Goal: Task Accomplishment & Management: Use online tool/utility

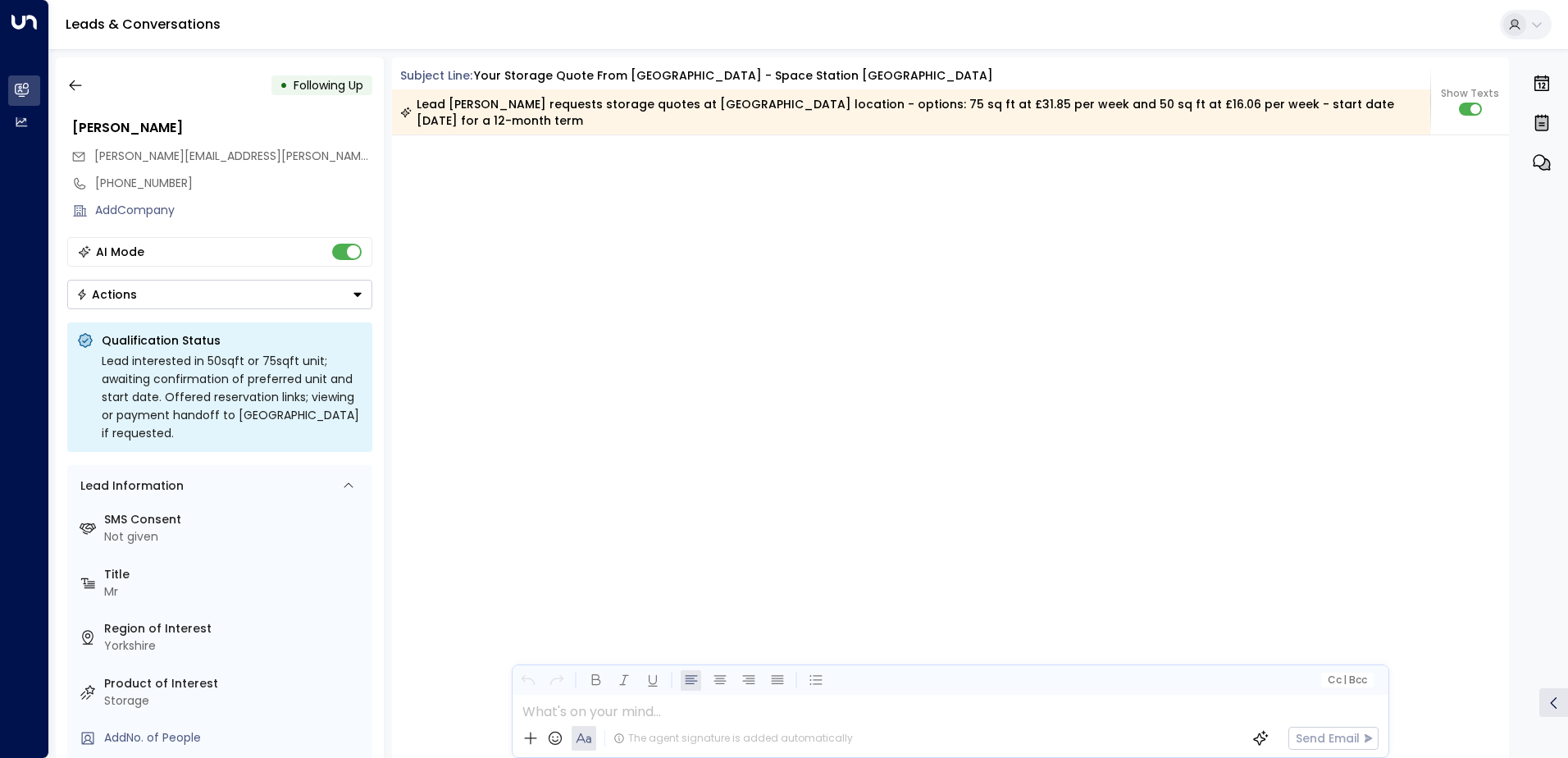
scroll to position [1340, 0]
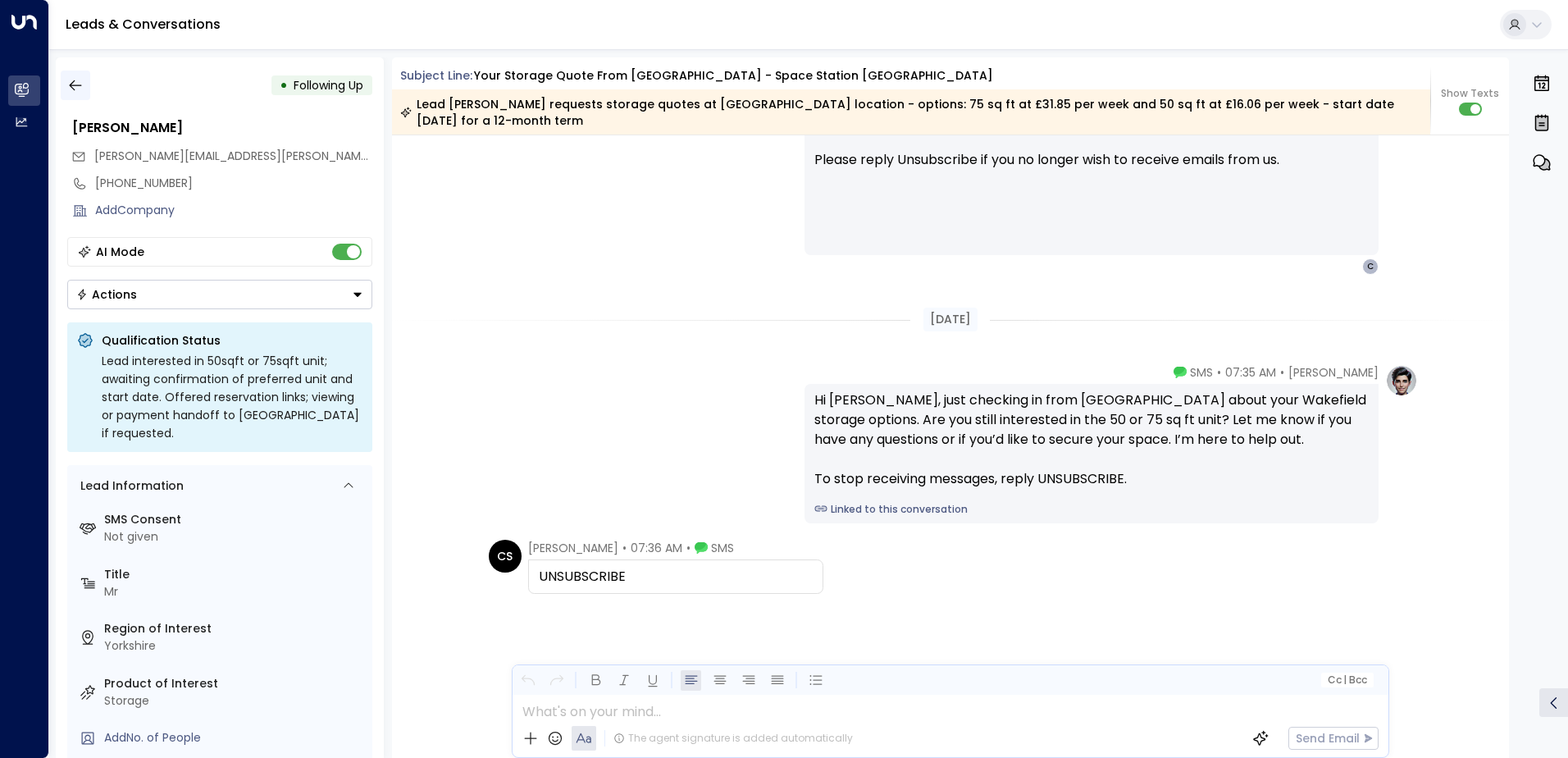
click at [78, 85] on icon "button" at bounding box center [75, 85] width 12 height 11
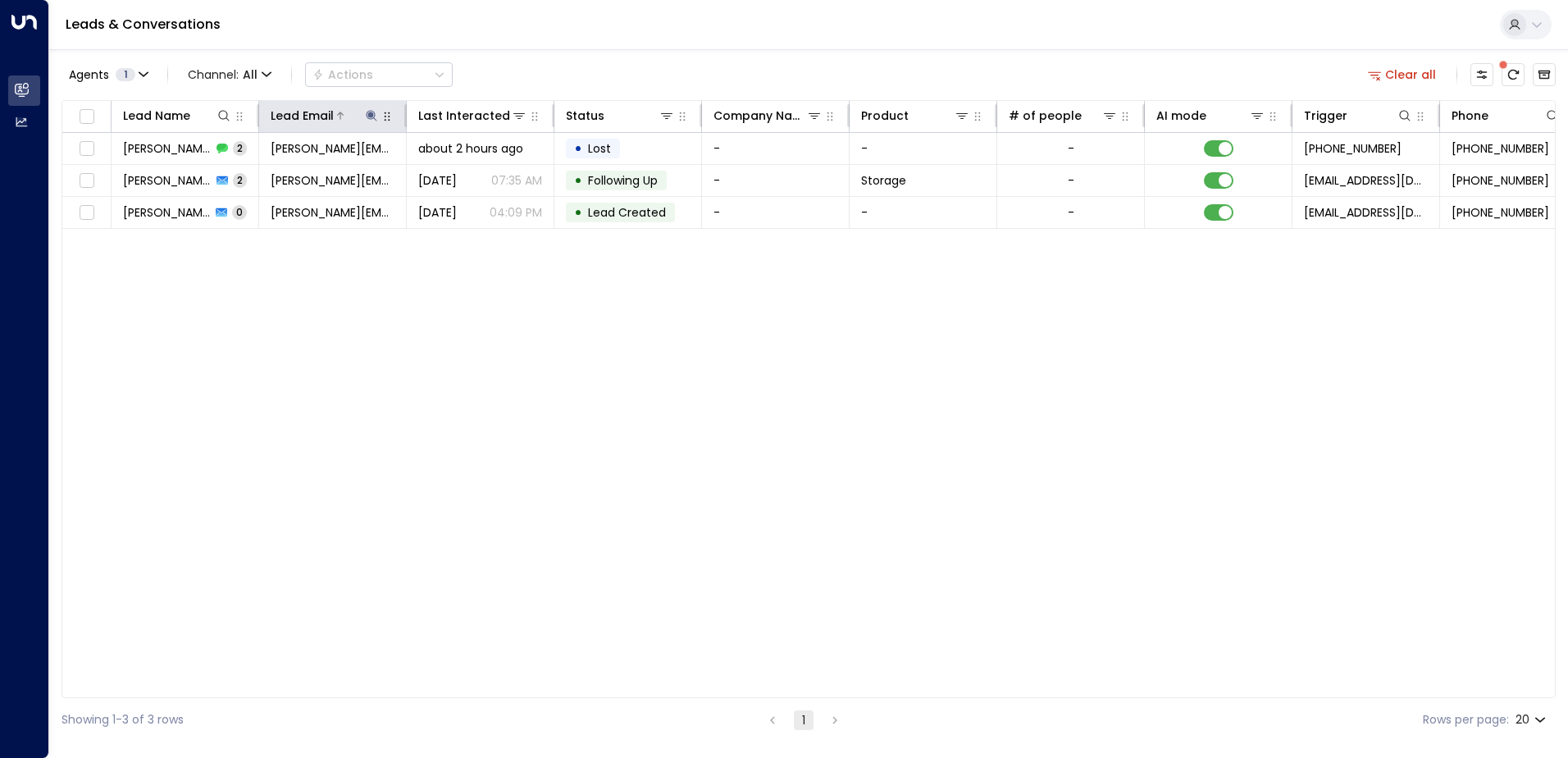
click at [366, 120] on icon at bounding box center [371, 115] width 13 height 13
click at [477, 176] on icon "button" at bounding box center [474, 175] width 11 height 11
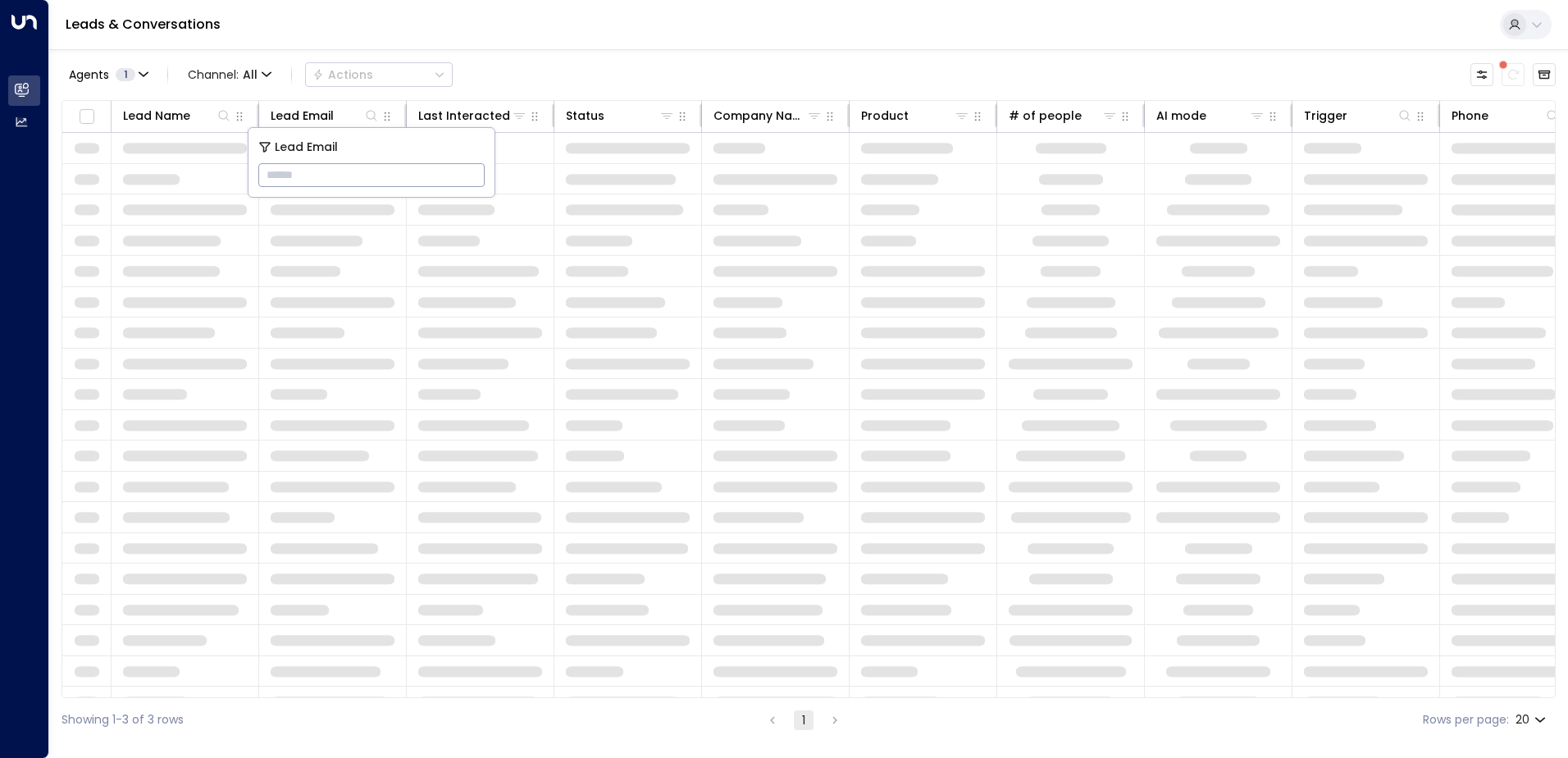
type input "**********"
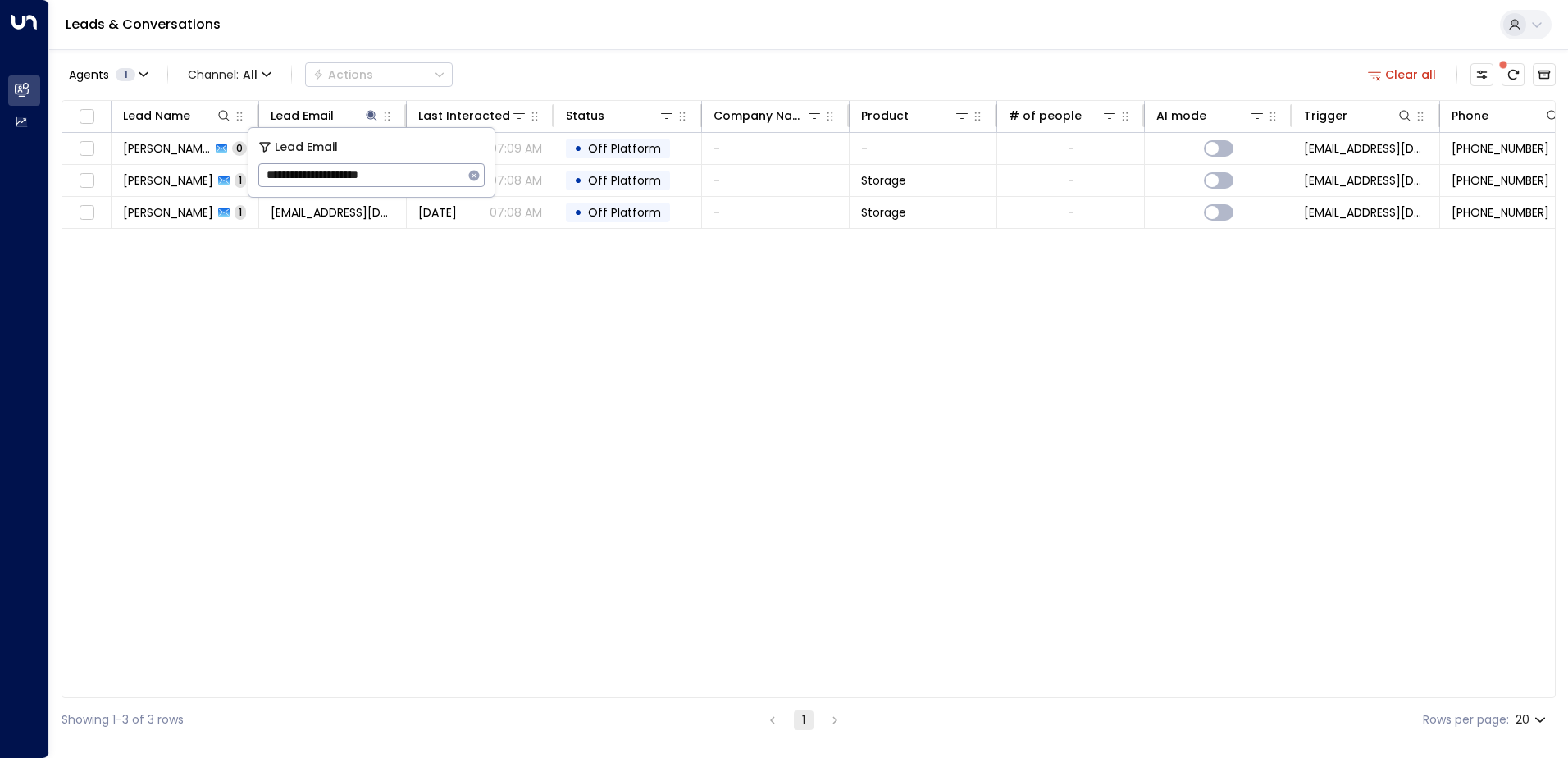
click at [604, 31] on div "Leads & Conversations" at bounding box center [809, 25] width 1519 height 50
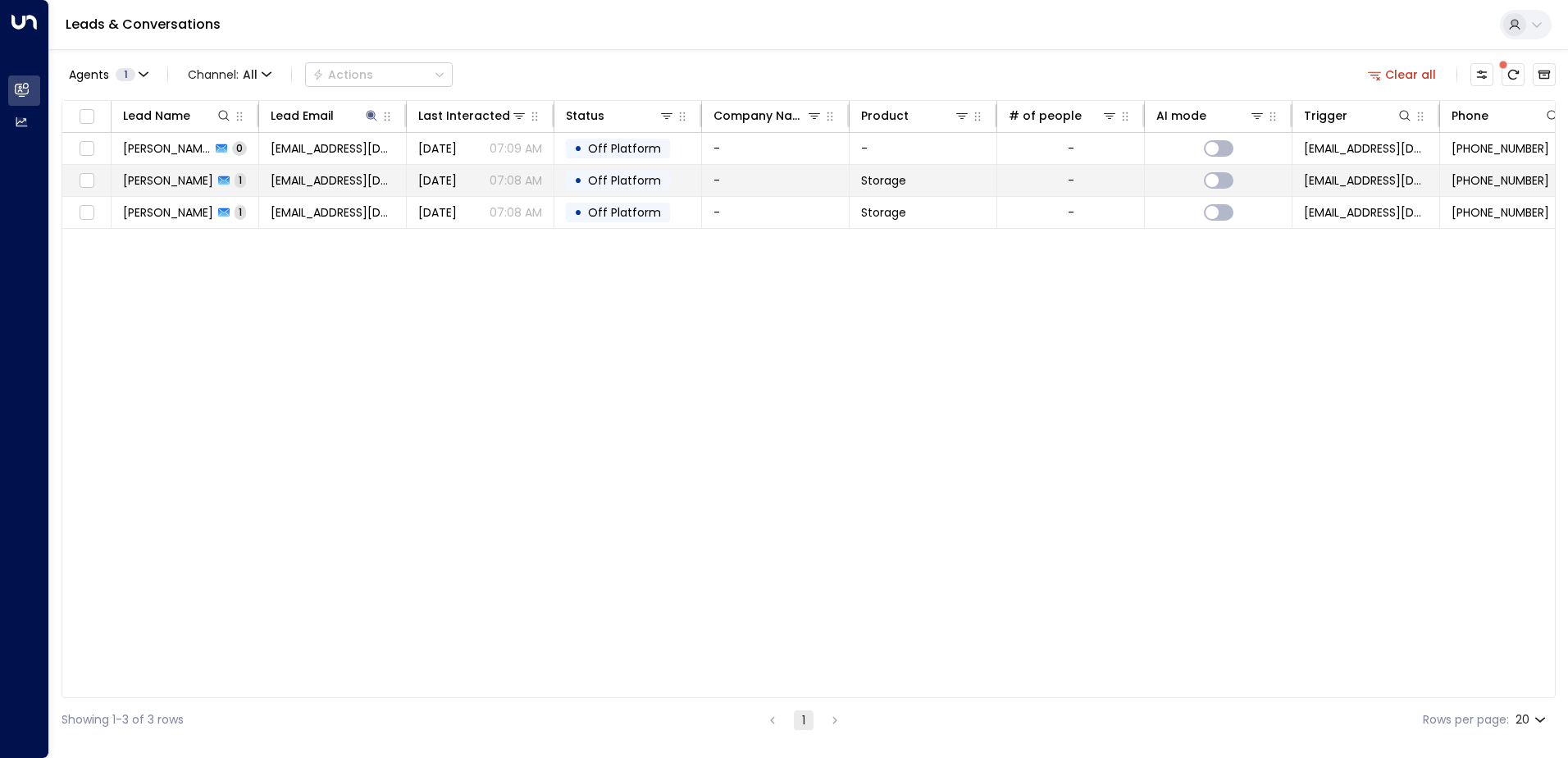
click at [176, 187] on span "[PERSON_NAME]" at bounding box center [168, 180] width 90 height 17
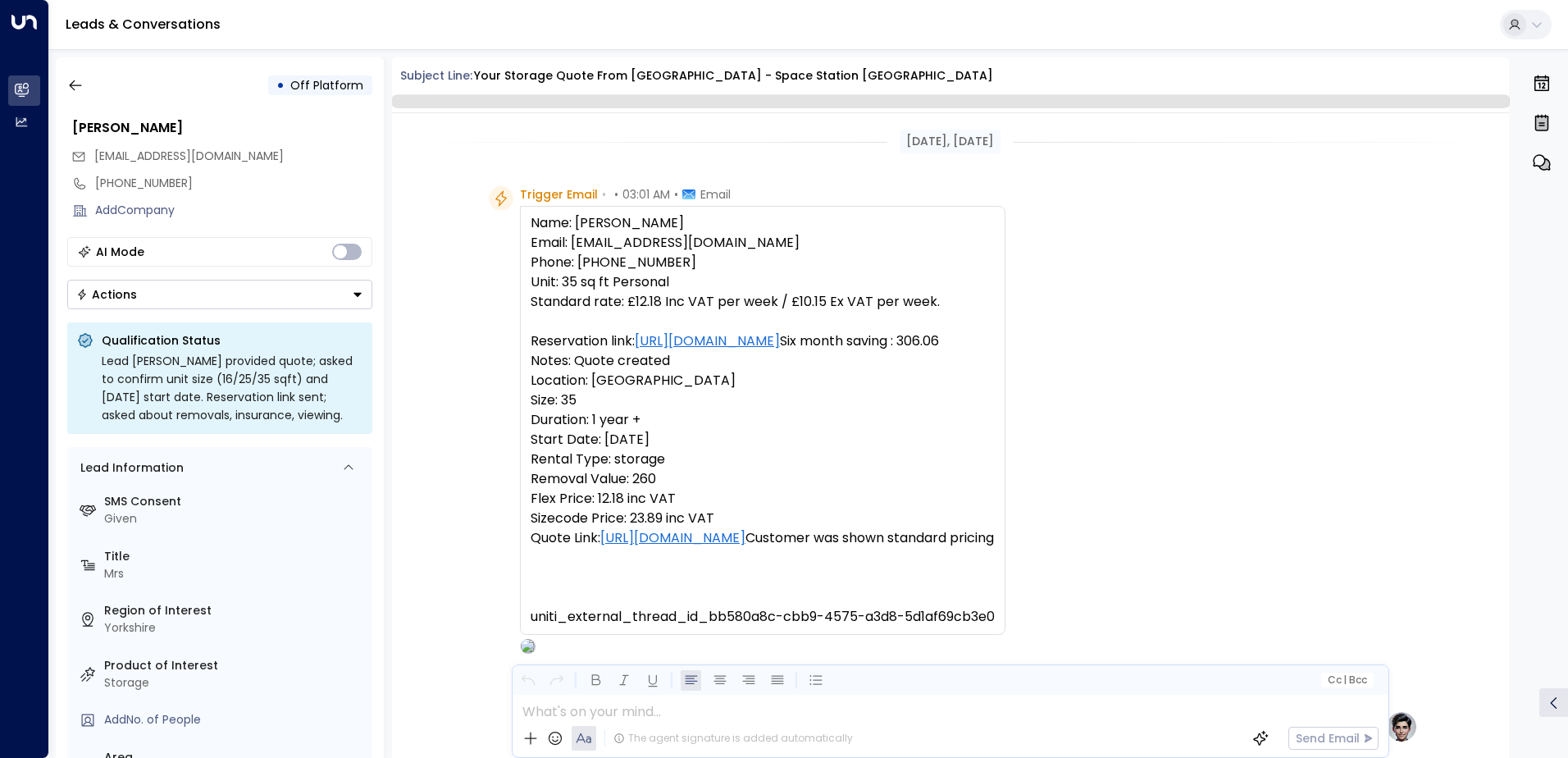
scroll to position [618, 0]
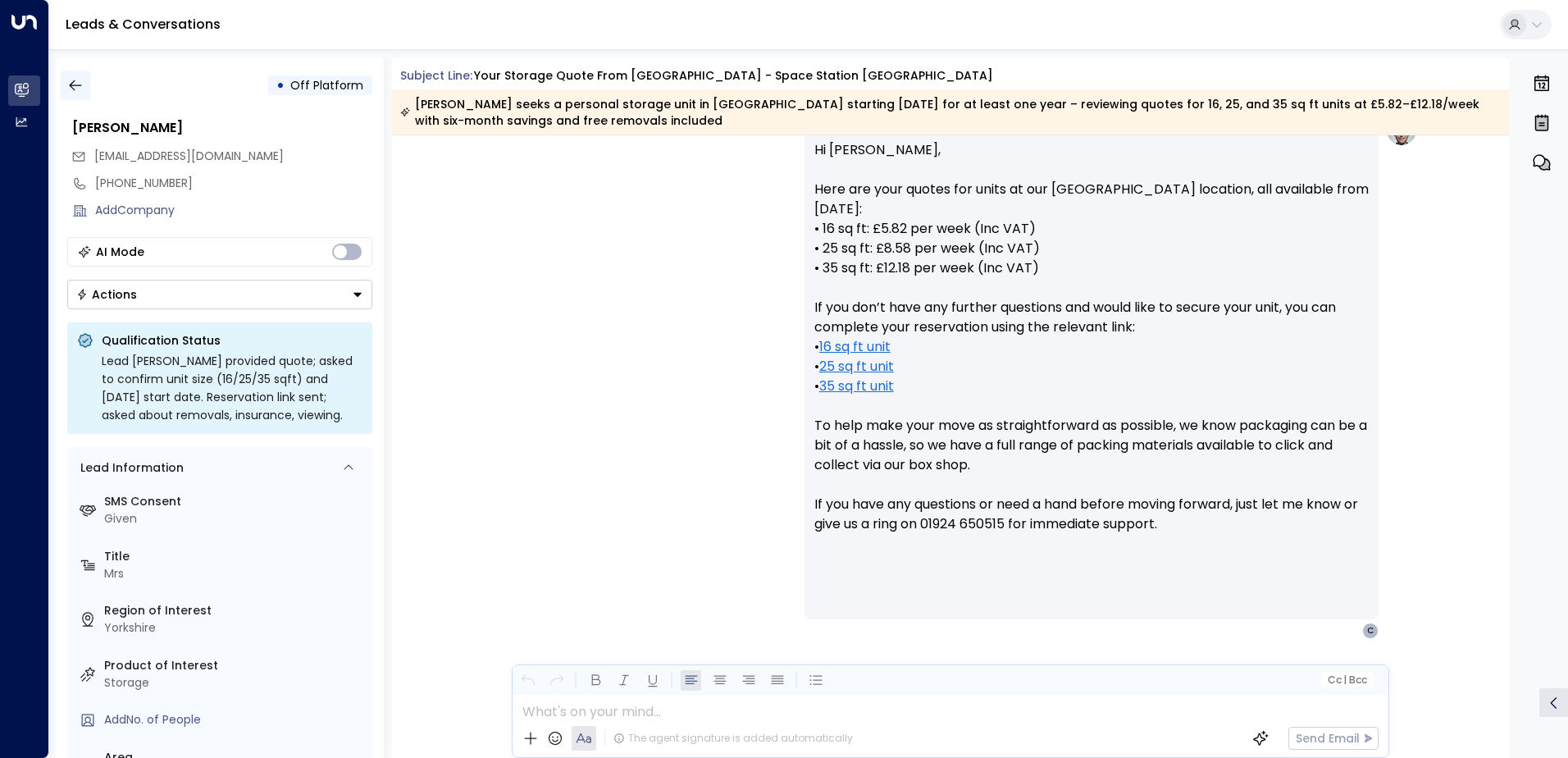
click at [78, 92] on icon "button" at bounding box center [76, 85] width 17 height 17
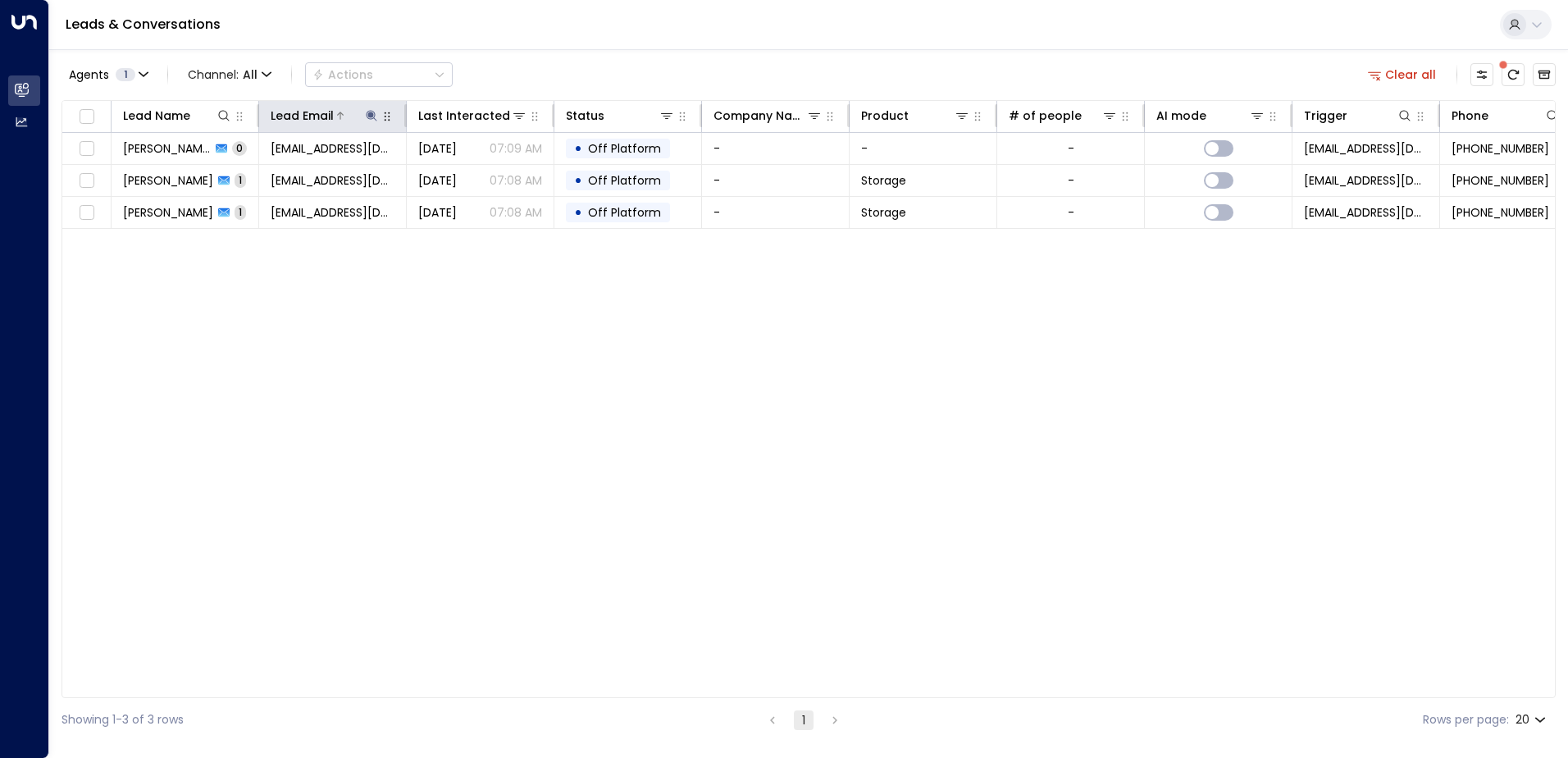
click at [370, 114] on icon at bounding box center [371, 115] width 11 height 11
click at [474, 178] on icon "button" at bounding box center [474, 175] width 11 height 11
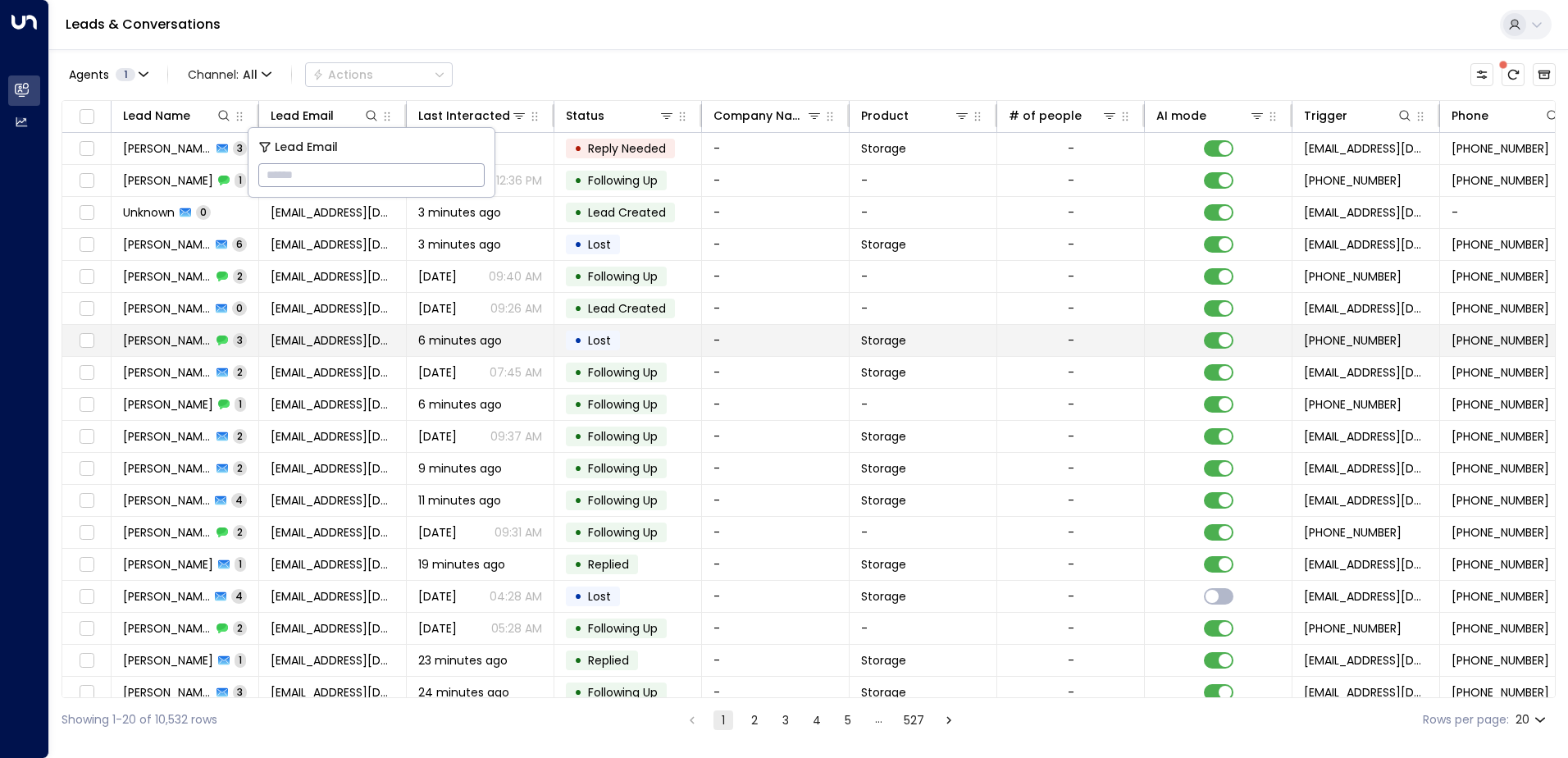
type input "**********"
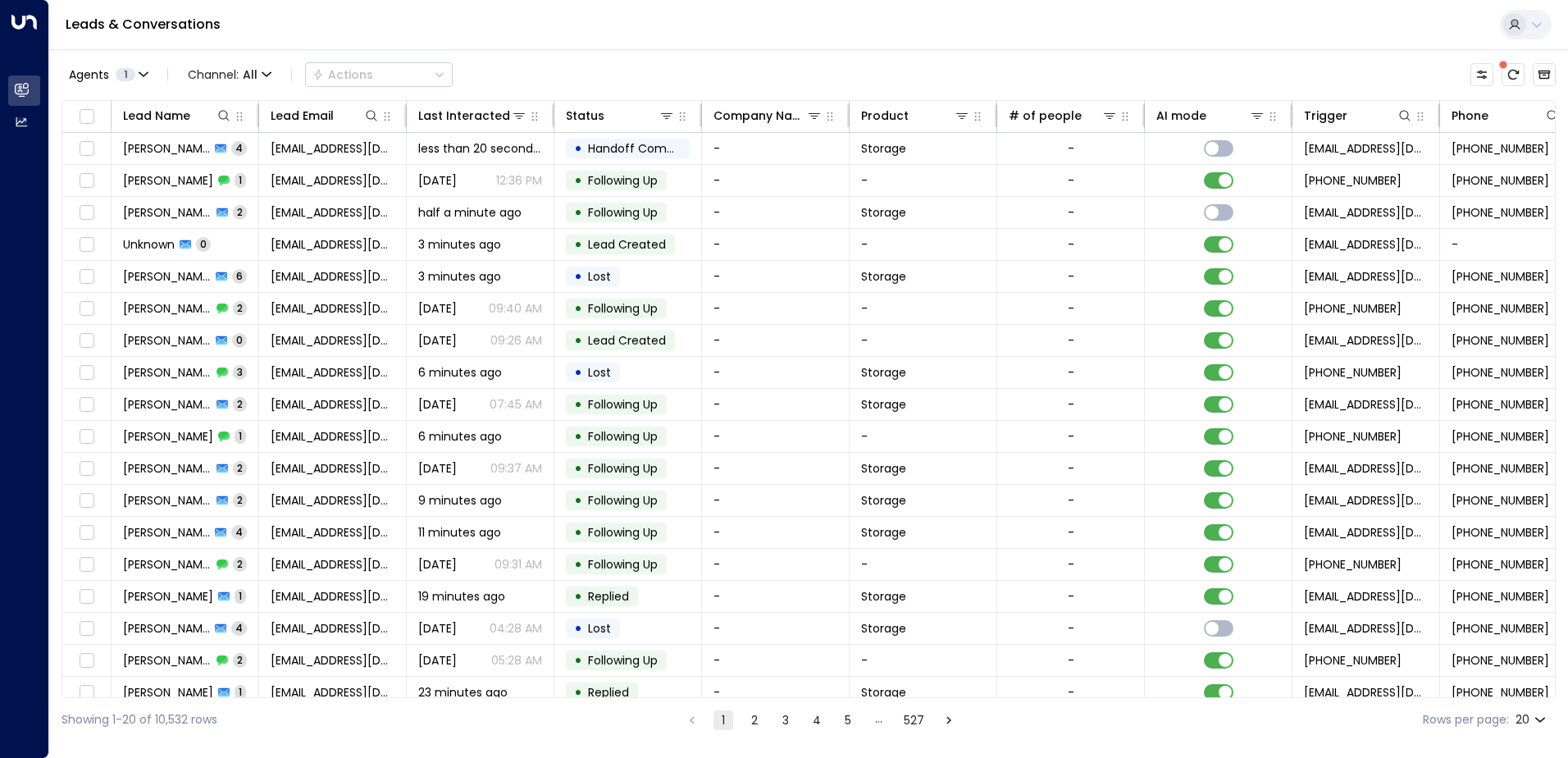
click at [499, 37] on div "Leads & Conversations" at bounding box center [809, 25] width 1519 height 50
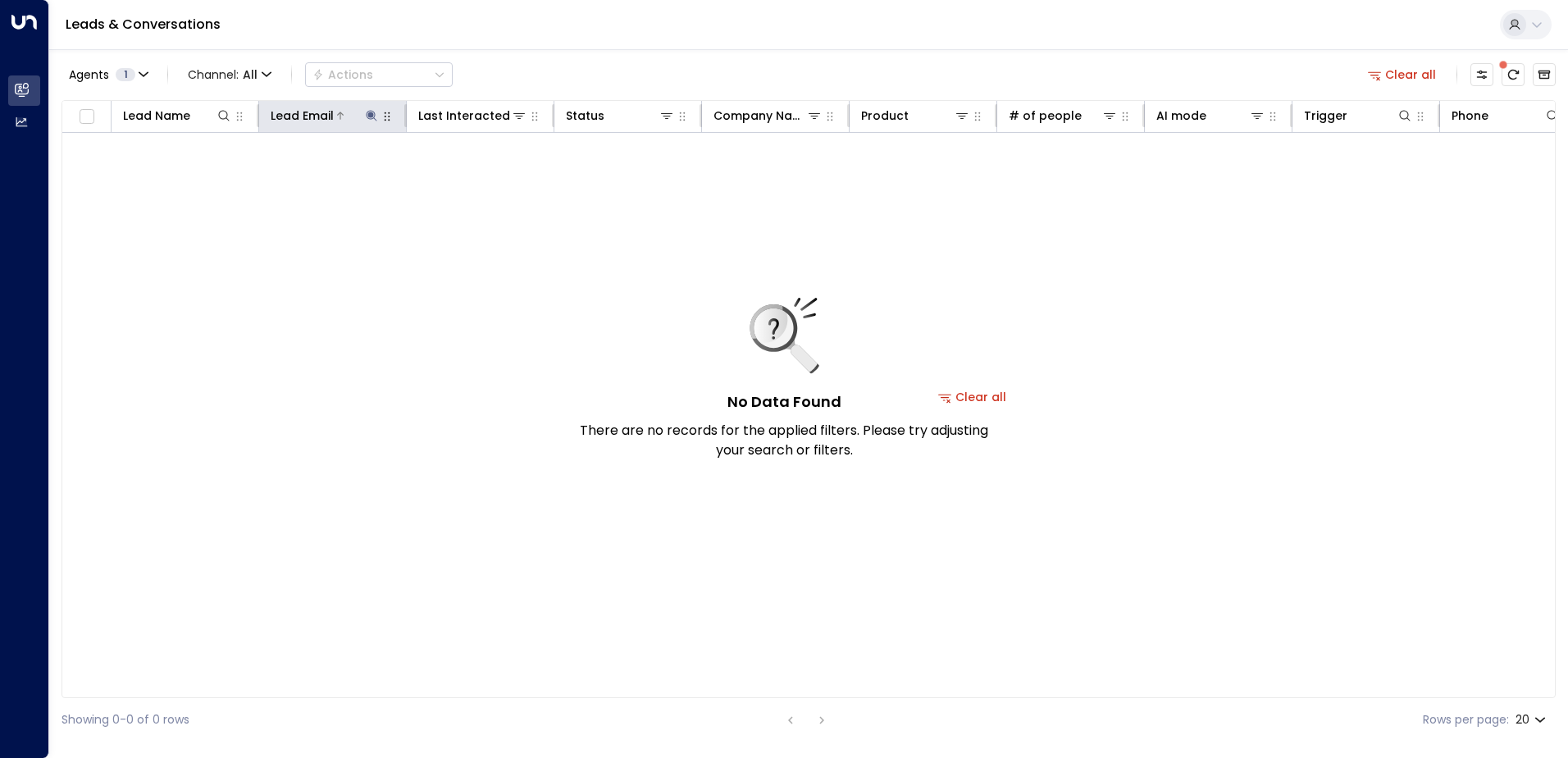
click at [375, 117] on icon at bounding box center [371, 115] width 13 height 13
click at [475, 180] on icon "button" at bounding box center [474, 175] width 11 height 11
click at [369, 118] on icon at bounding box center [371, 115] width 11 height 11
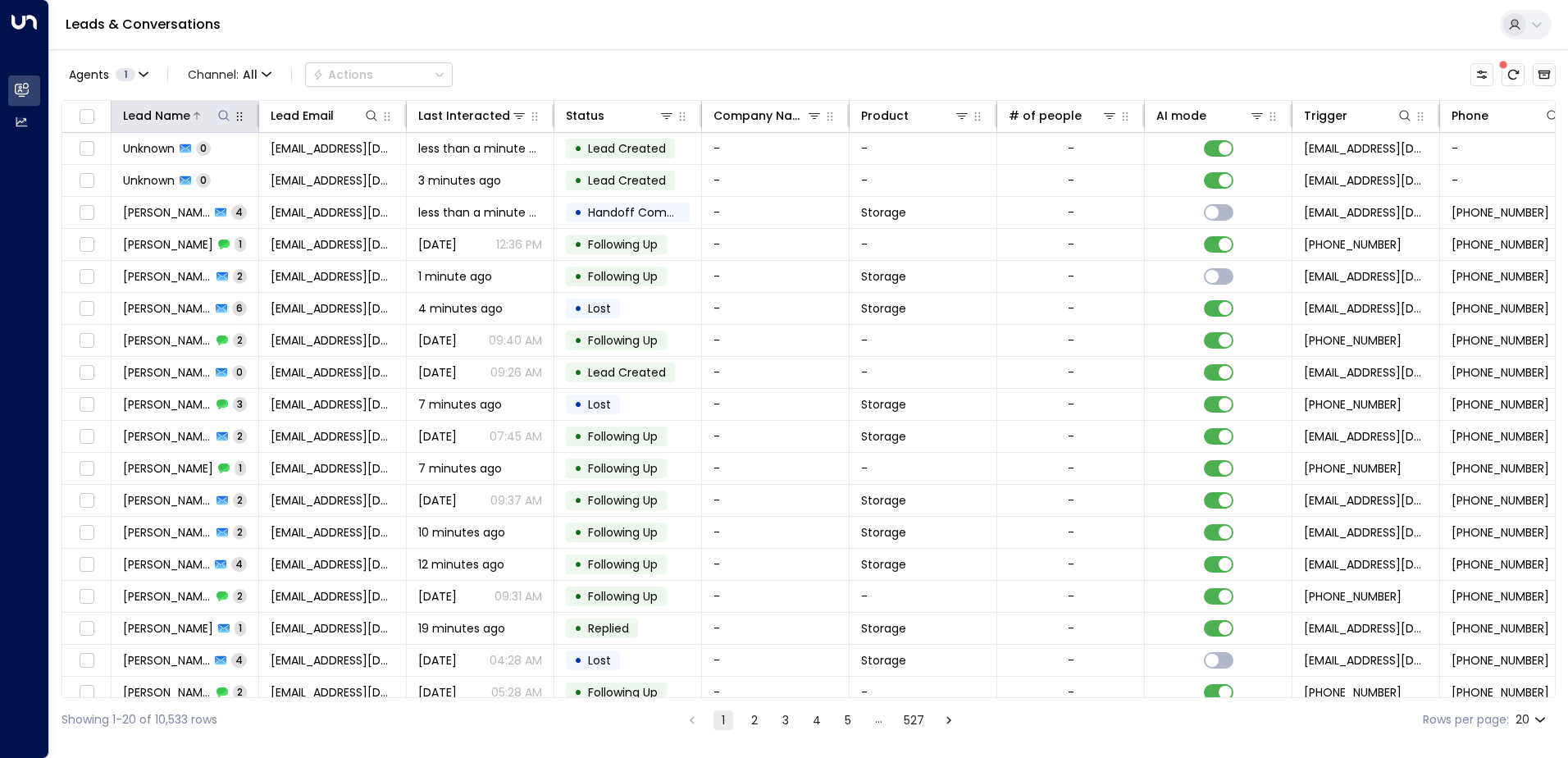
click at [228, 115] on icon at bounding box center [224, 115] width 11 height 11
type input "*****"
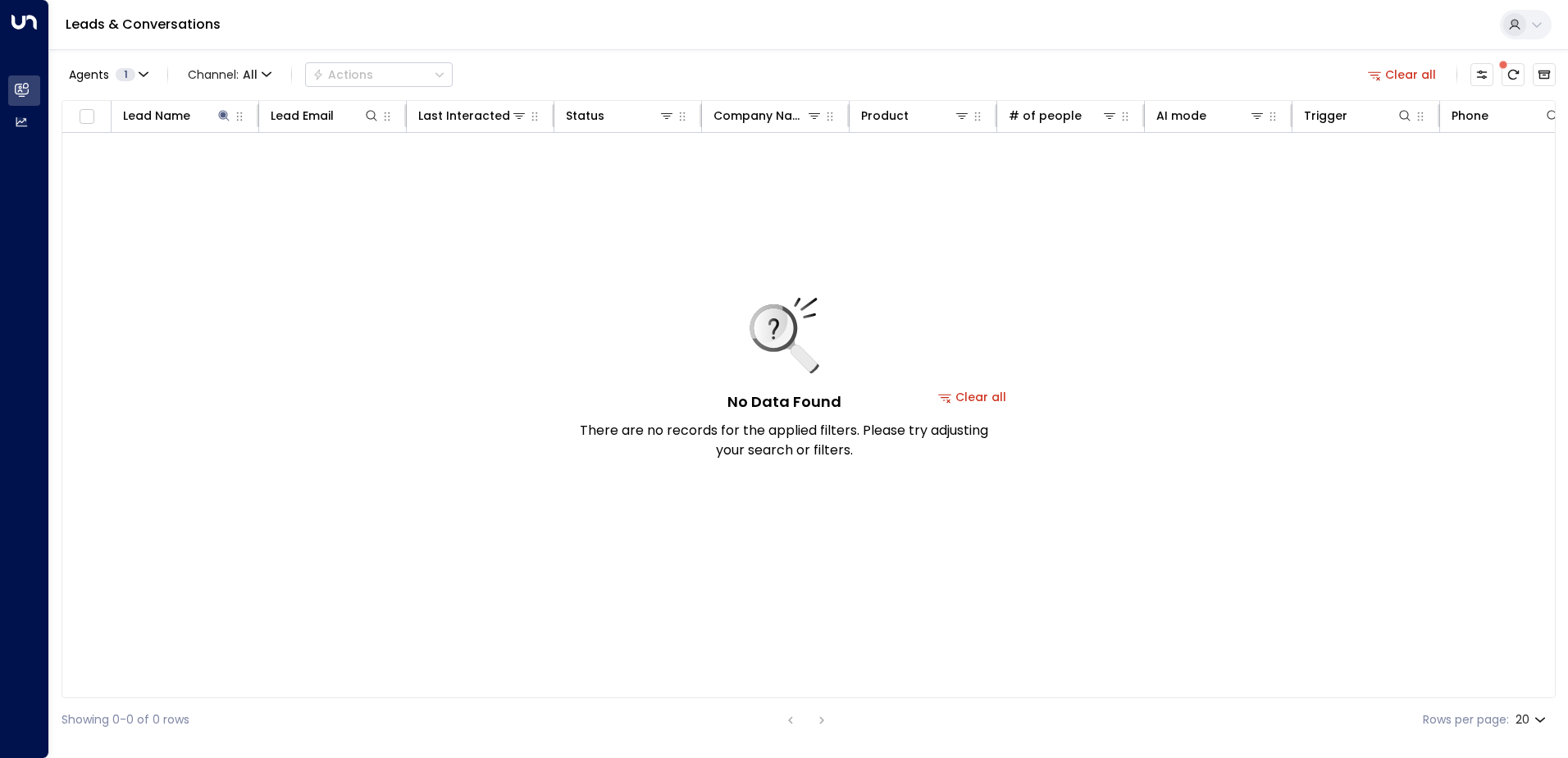
click at [456, 40] on div "Leads & Conversations" at bounding box center [809, 25] width 1519 height 50
click at [976, 397] on div "No Data Found There are no records for the applied filters. Please try adjustin…" at bounding box center [784, 379] width 410 height 162
click at [1406, 77] on button "Clear all" at bounding box center [1402, 75] width 82 height 23
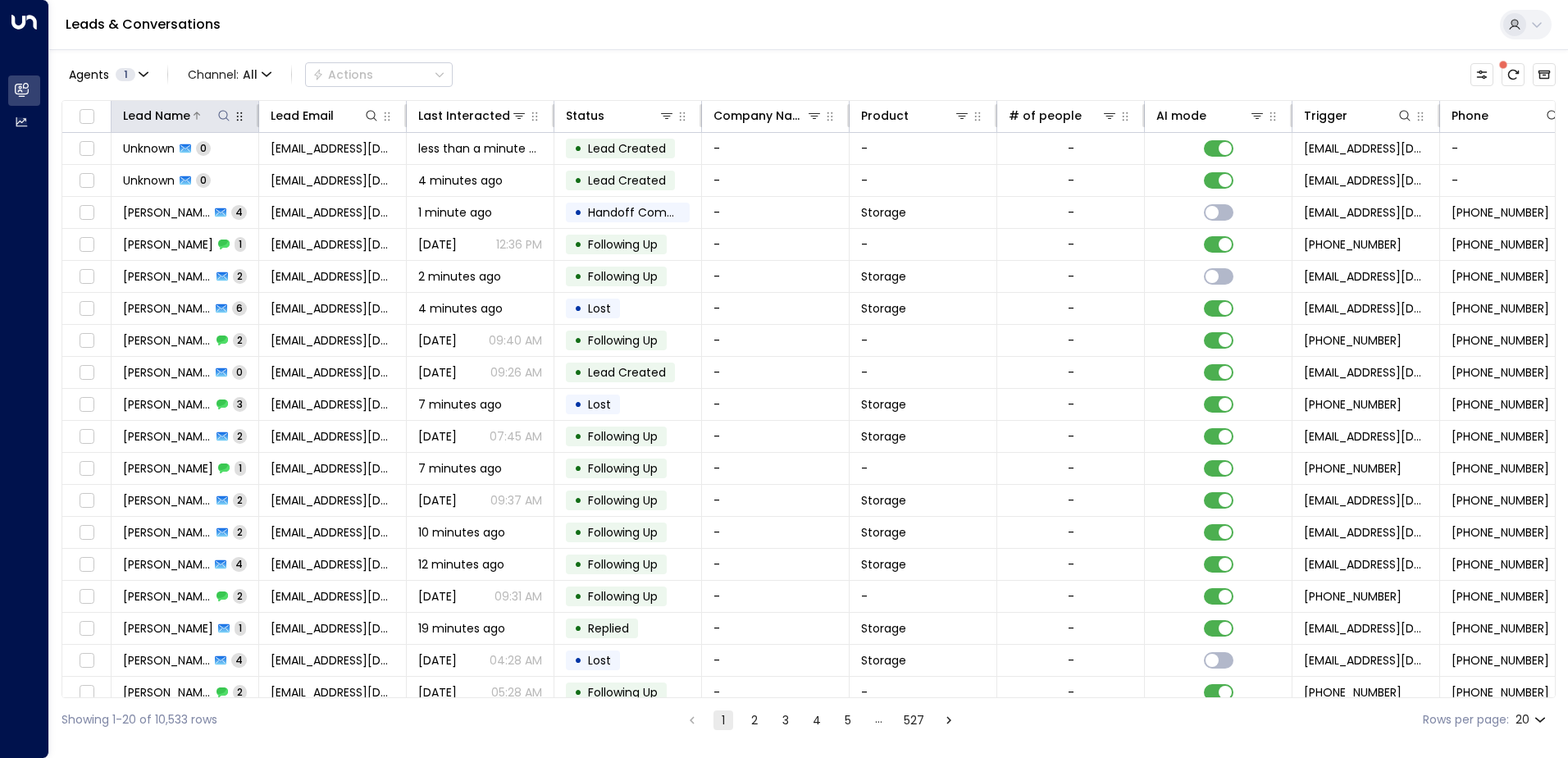
click at [210, 123] on div at bounding box center [211, 115] width 42 height 17
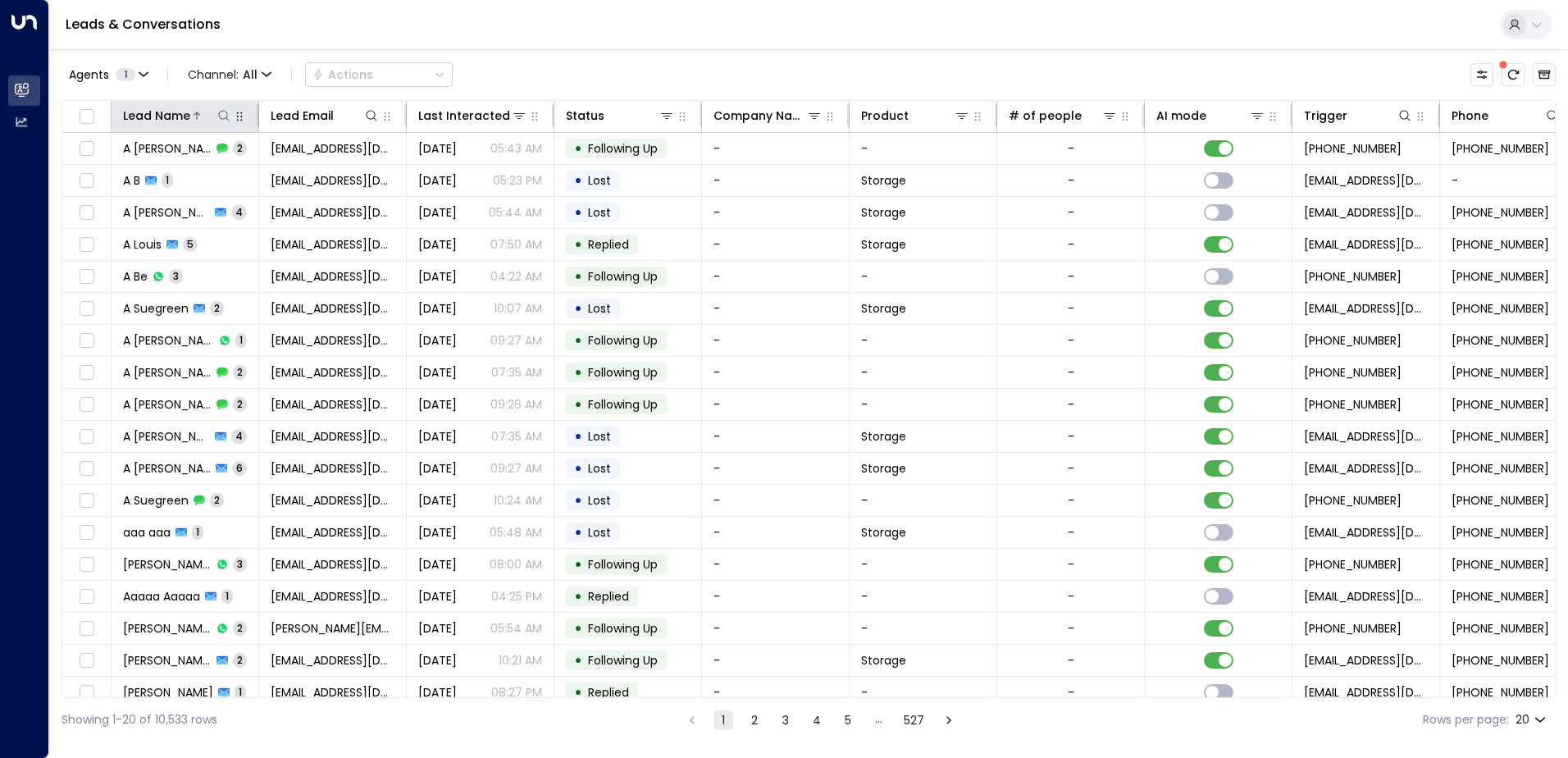
click at [223, 118] on icon at bounding box center [224, 115] width 13 height 13
type input "*****"
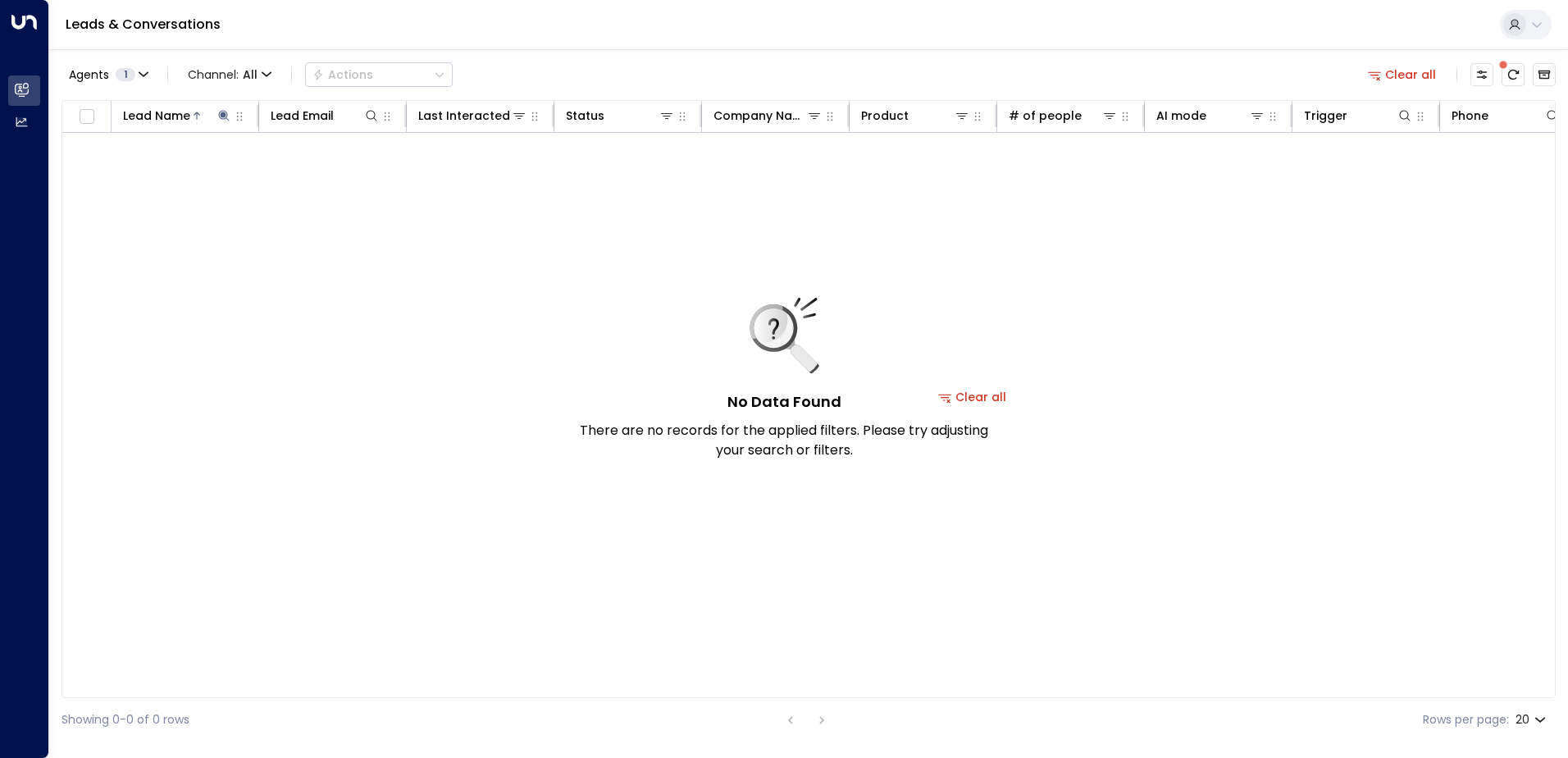
click at [574, 44] on div "Leads & Conversations" at bounding box center [809, 25] width 1519 height 50
click at [224, 113] on icon at bounding box center [224, 115] width 11 height 11
click at [327, 176] on icon "button" at bounding box center [326, 175] width 13 height 13
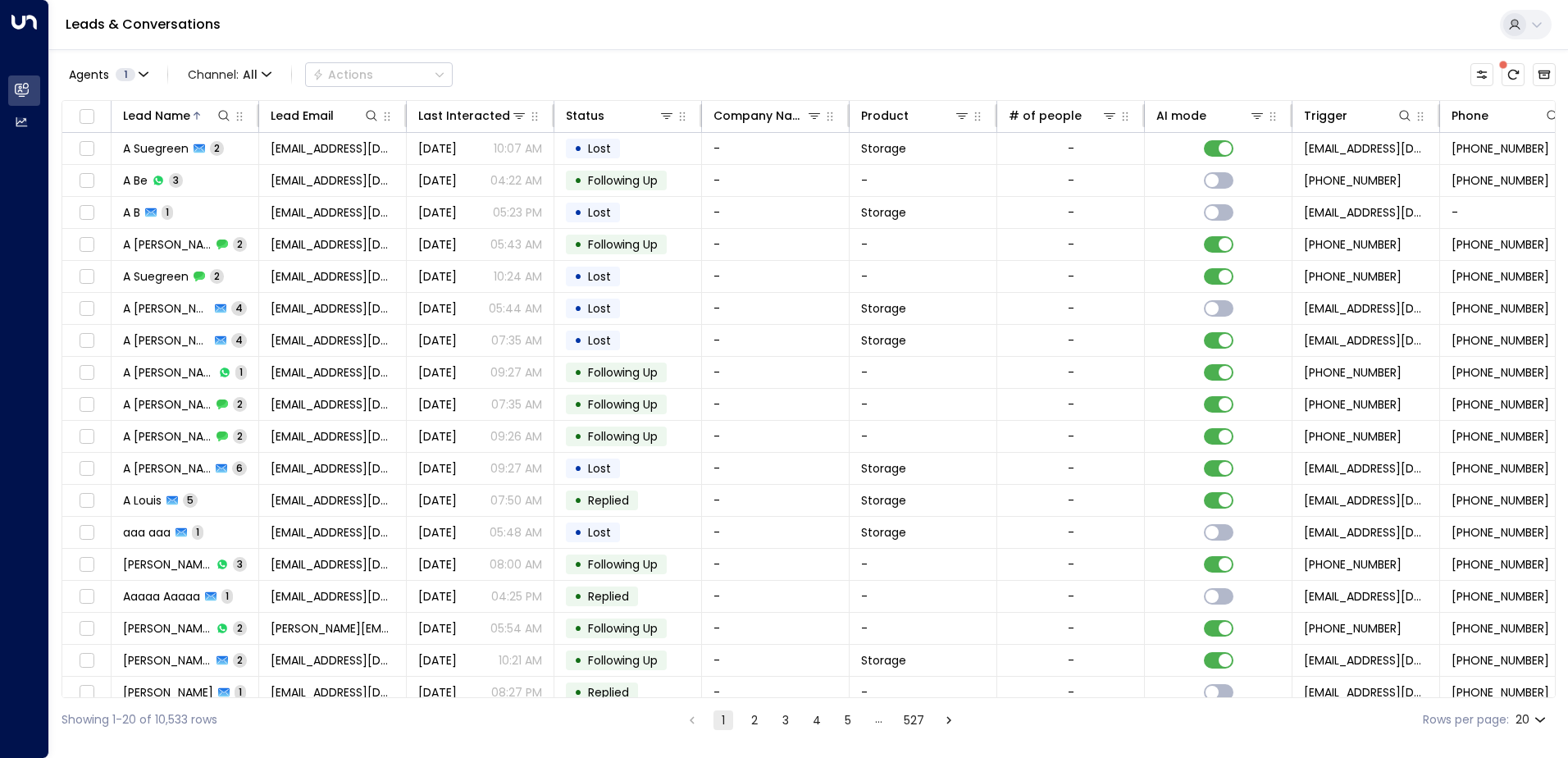
click at [632, 51] on div "Agents 1 Channel: All Actions Lead Name Lead Email Last Interacted Status Compa…" at bounding box center [809, 395] width 1494 height 692
click at [666, 117] on icon at bounding box center [666, 115] width 13 height 13
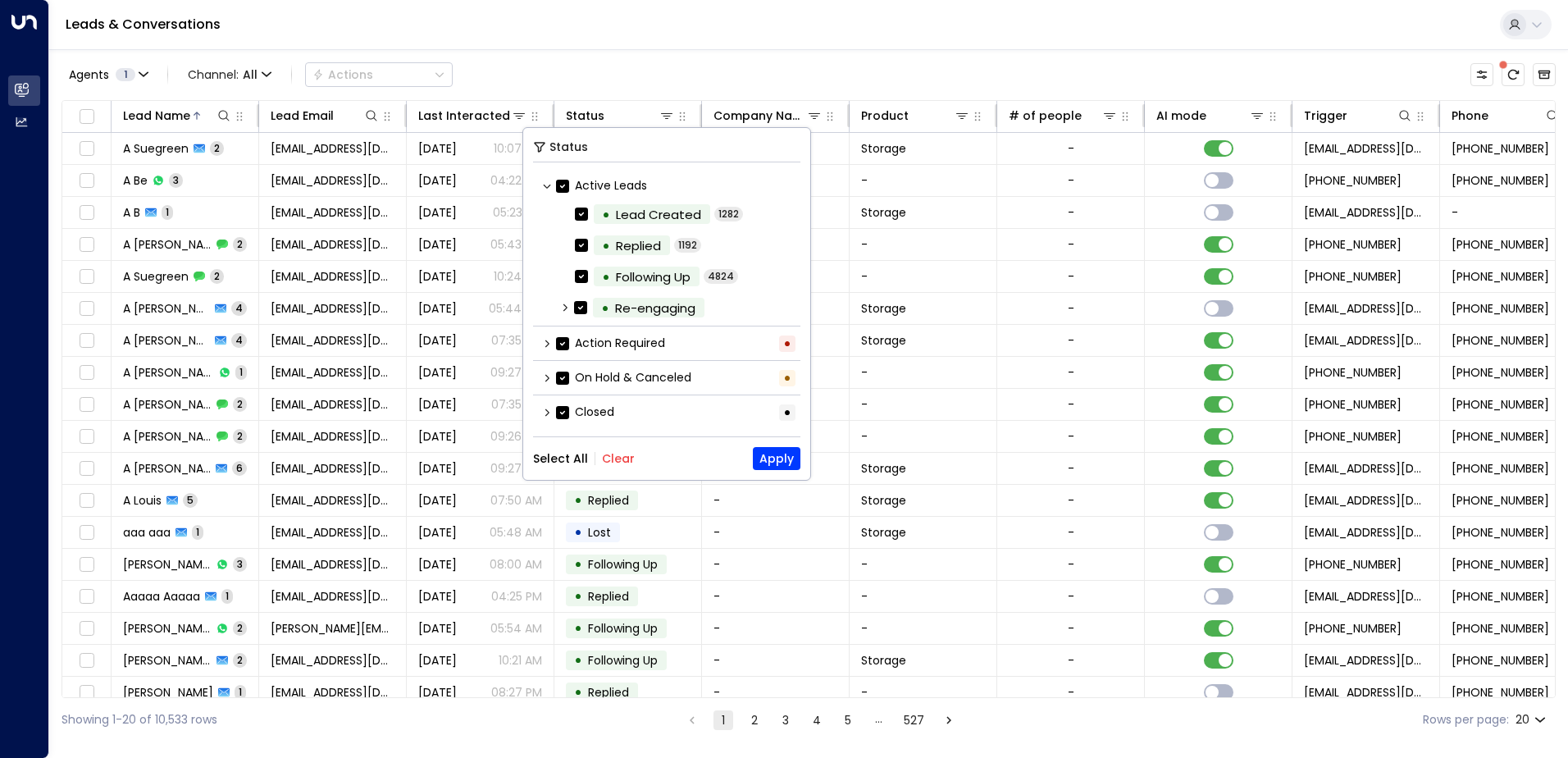
click at [625, 458] on button "Clear" at bounding box center [618, 458] width 33 height 13
click at [775, 456] on button "Apply" at bounding box center [777, 458] width 48 height 23
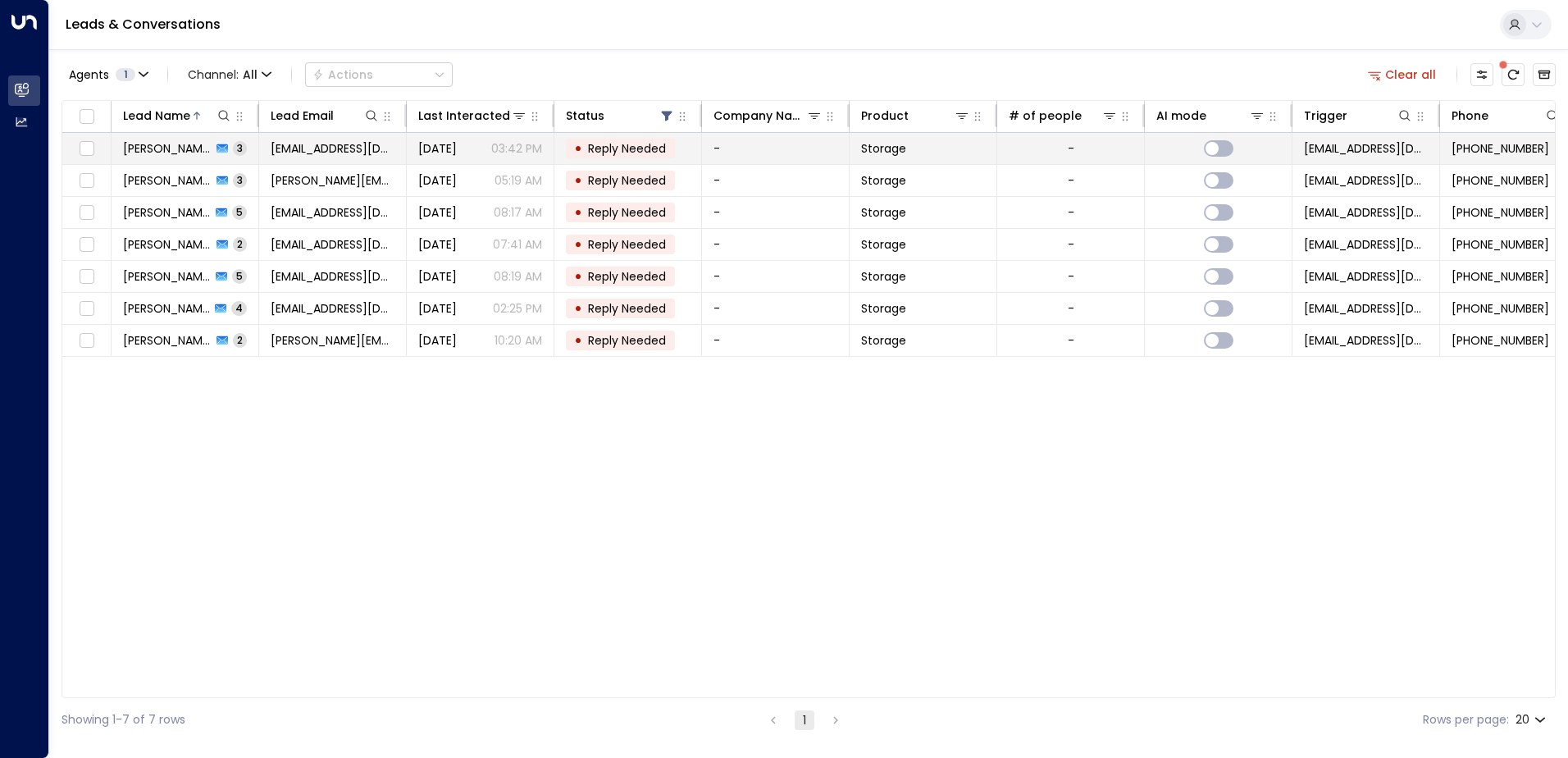
click at [180, 149] on span "[PERSON_NAME]" at bounding box center [167, 148] width 88 height 17
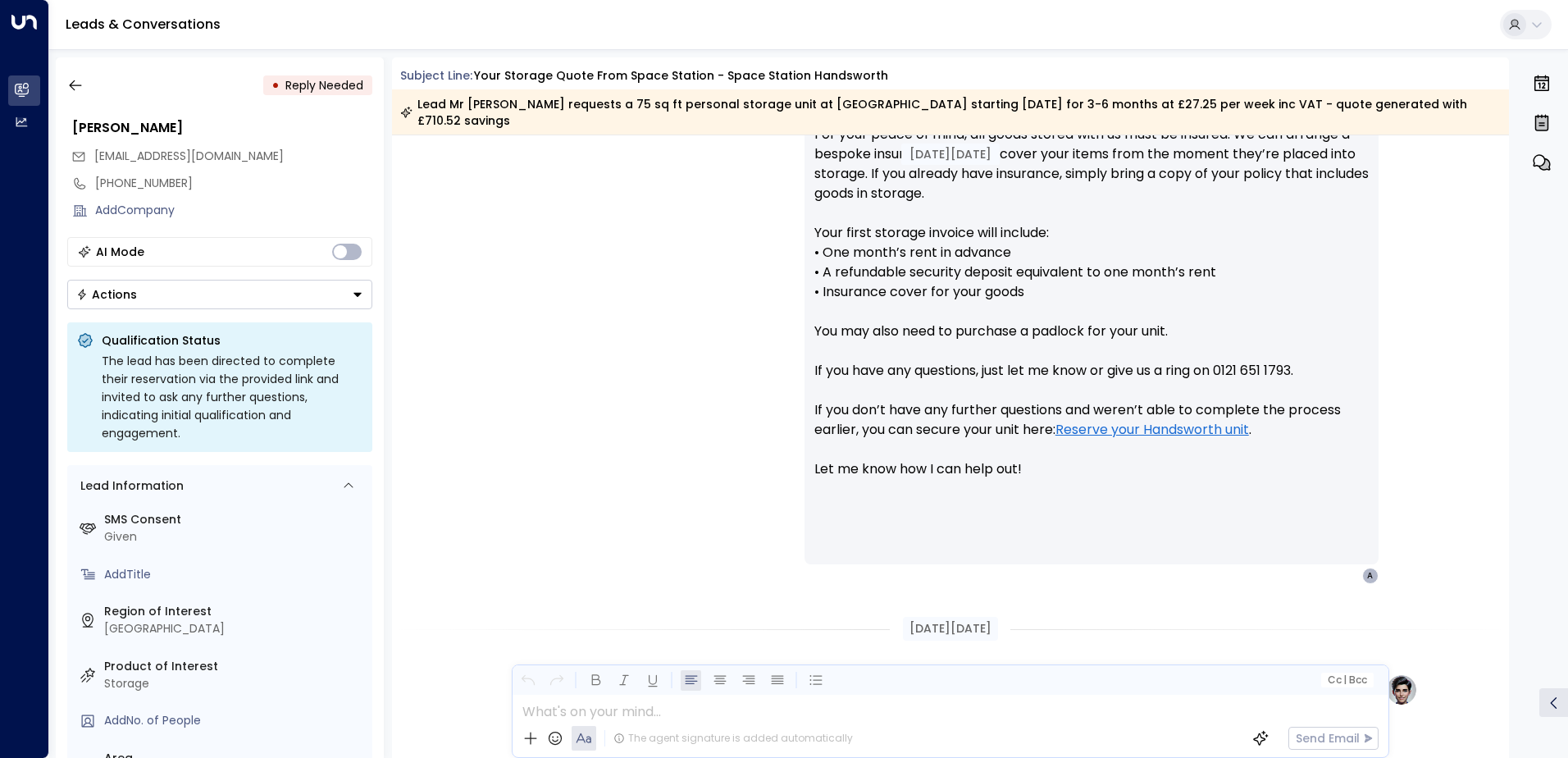
scroll to position [1489, 0]
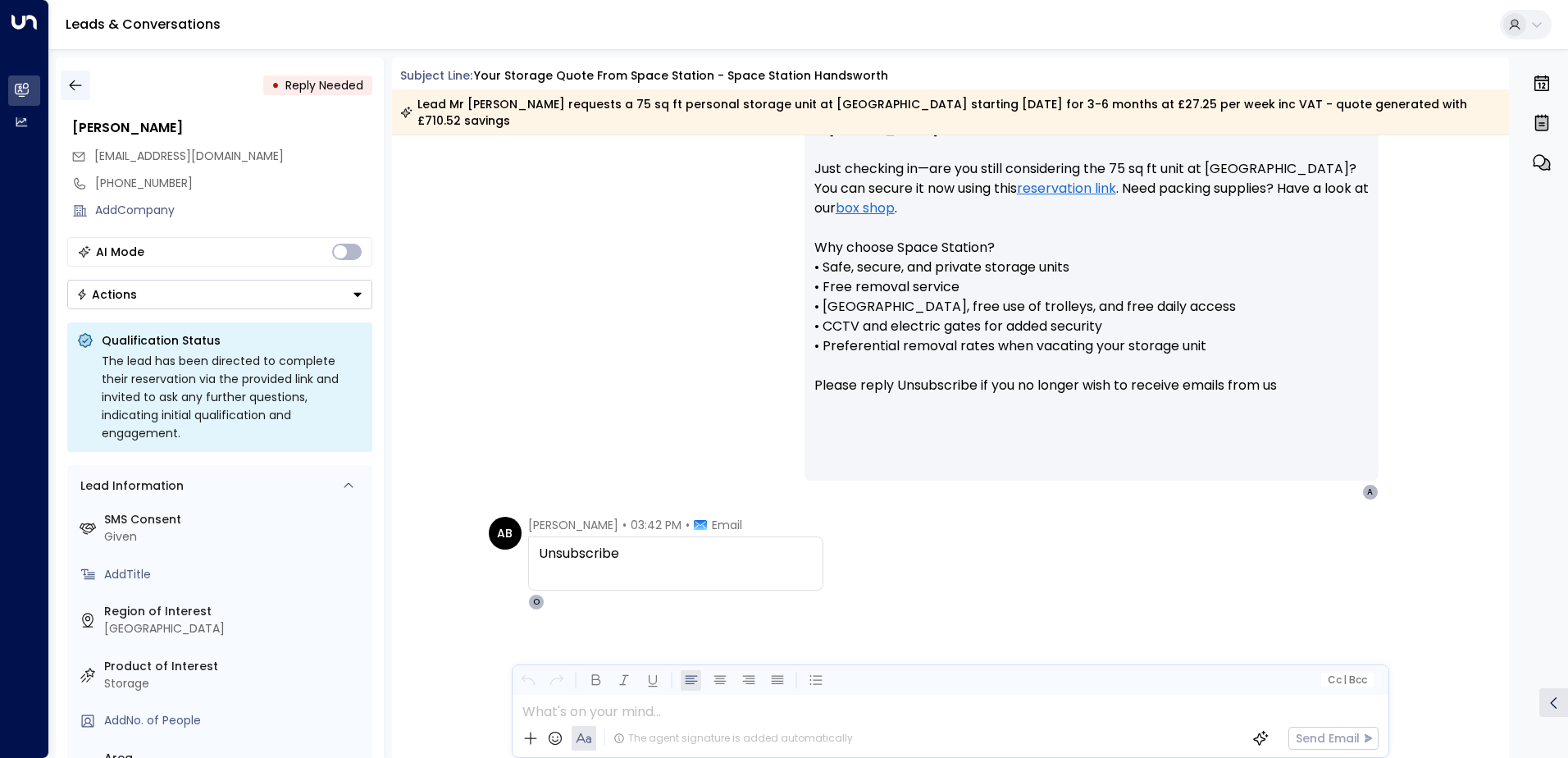
click at [82, 86] on icon "button" at bounding box center [76, 85] width 17 height 17
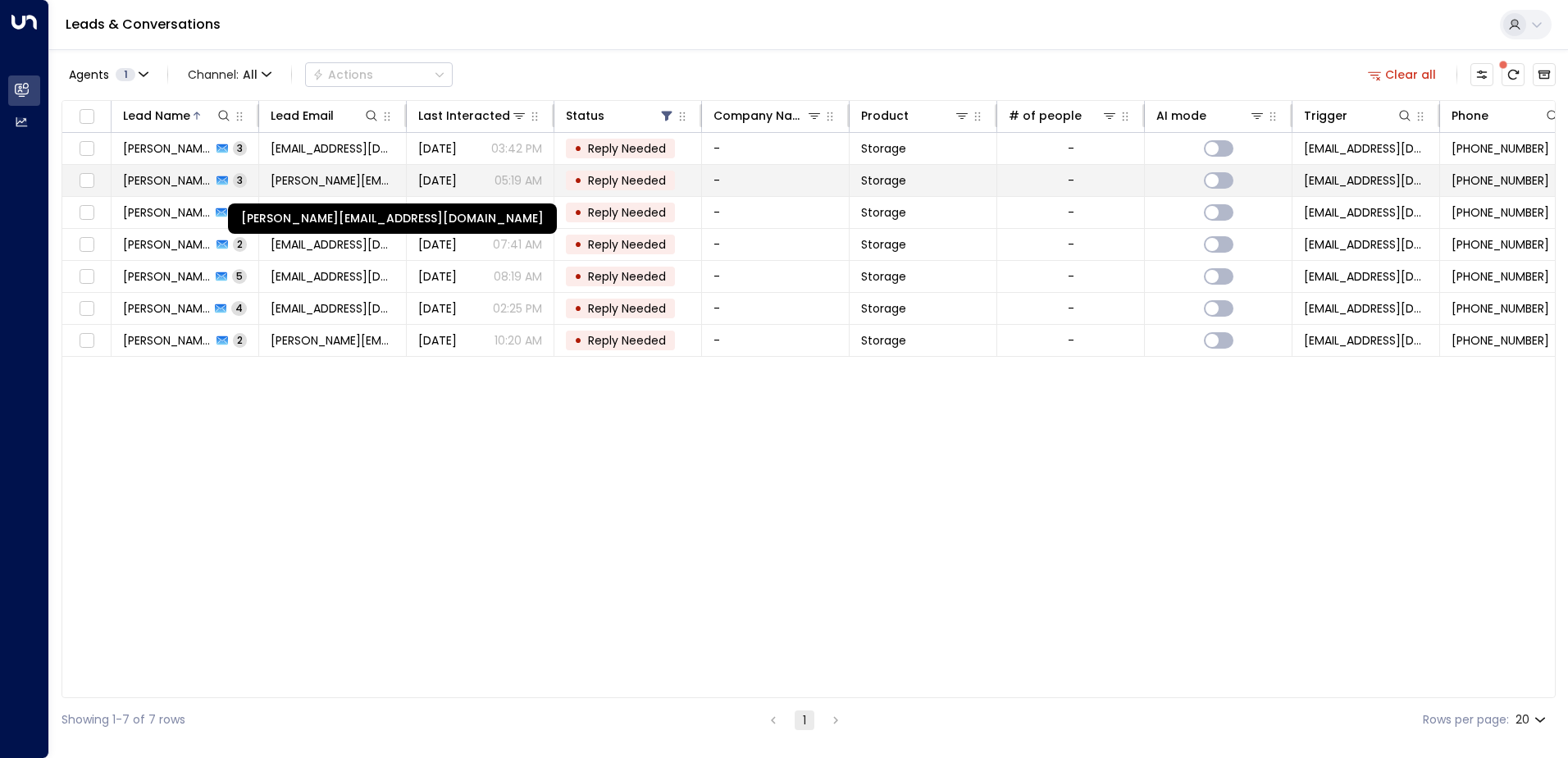
click at [307, 180] on span "[PERSON_NAME][EMAIL_ADDRESS][DOMAIN_NAME]" at bounding box center [332, 180] width 124 height 17
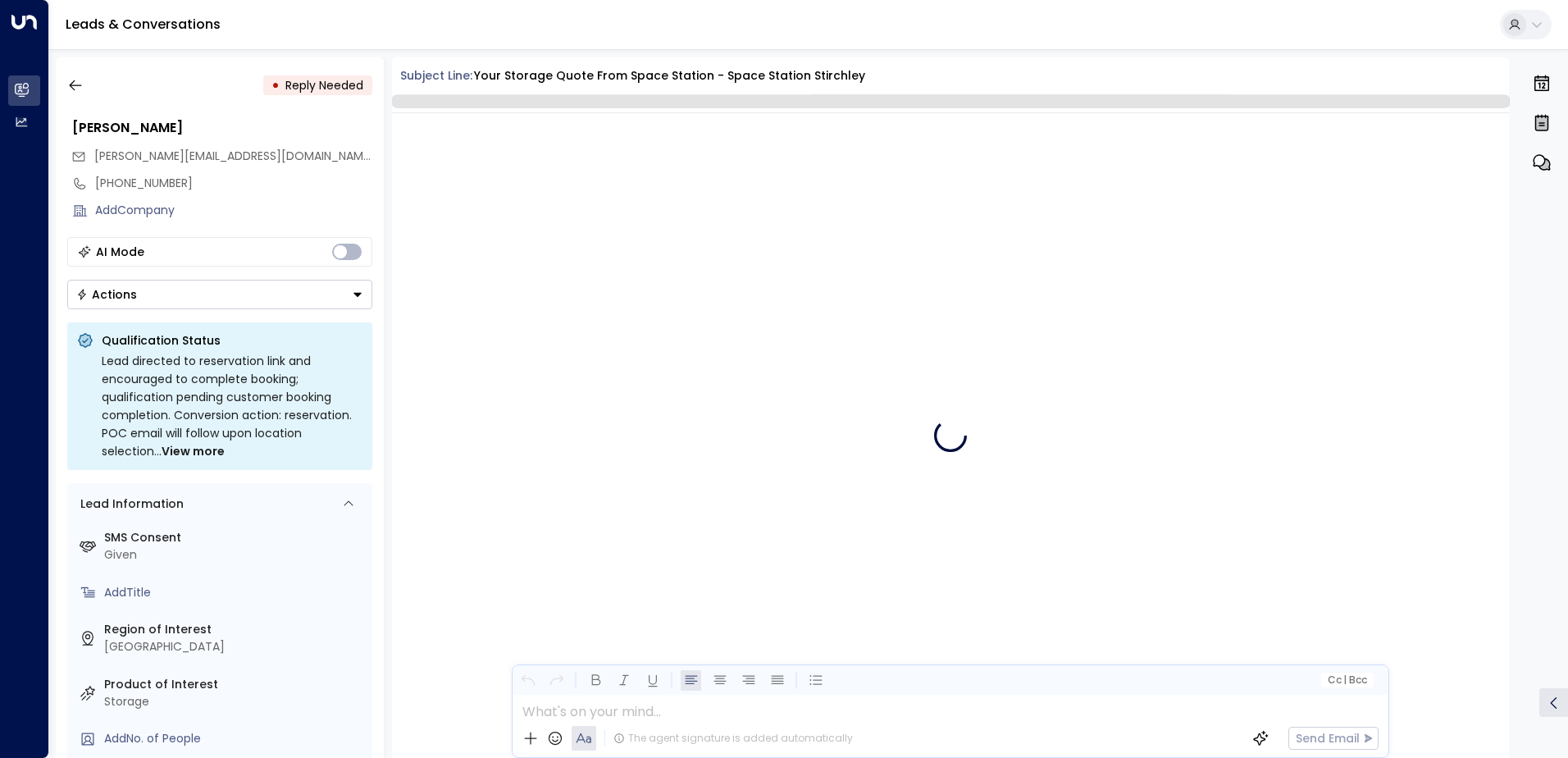
scroll to position [2017, 0]
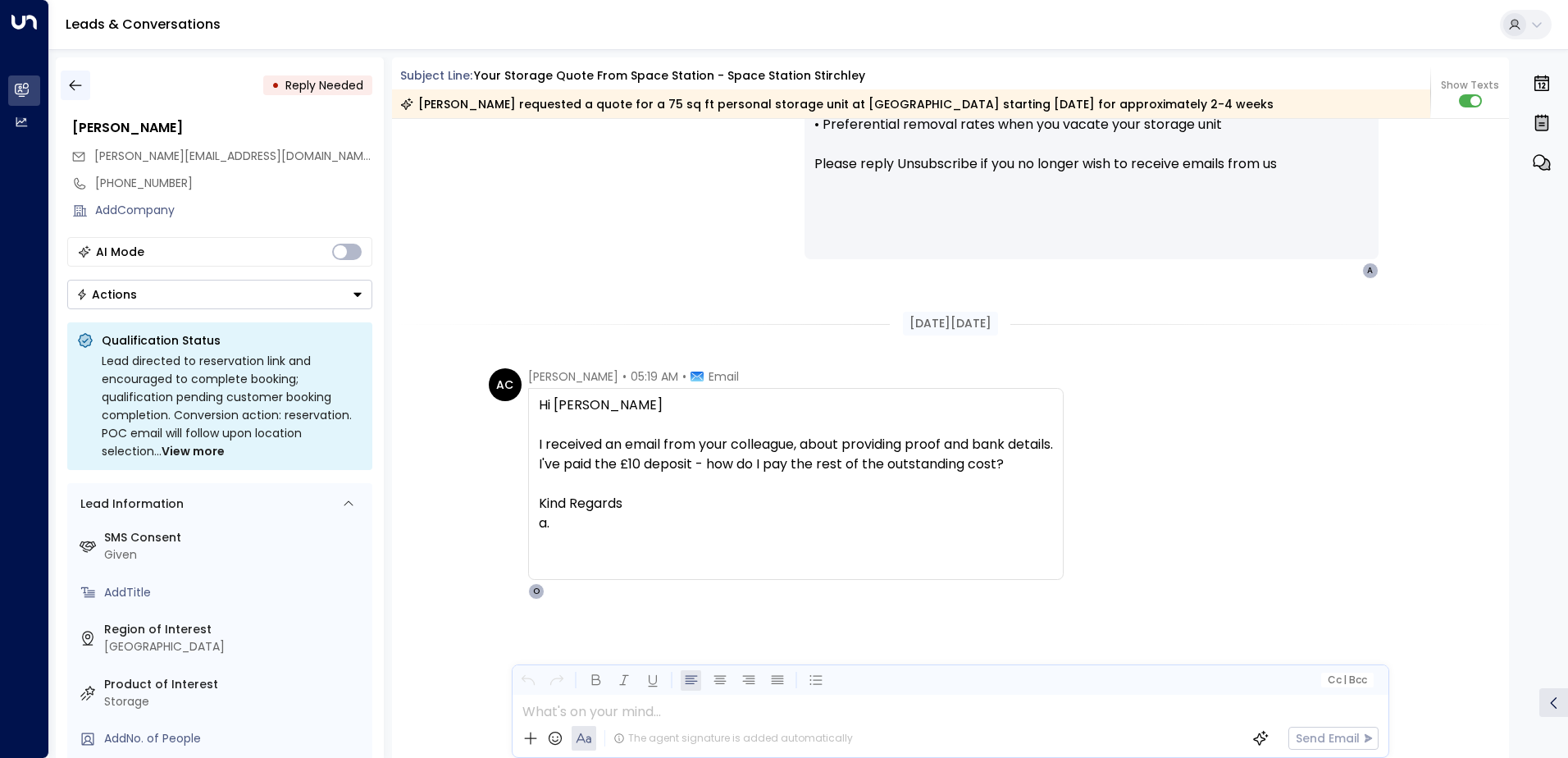
click at [73, 85] on icon "button" at bounding box center [75, 85] width 12 height 11
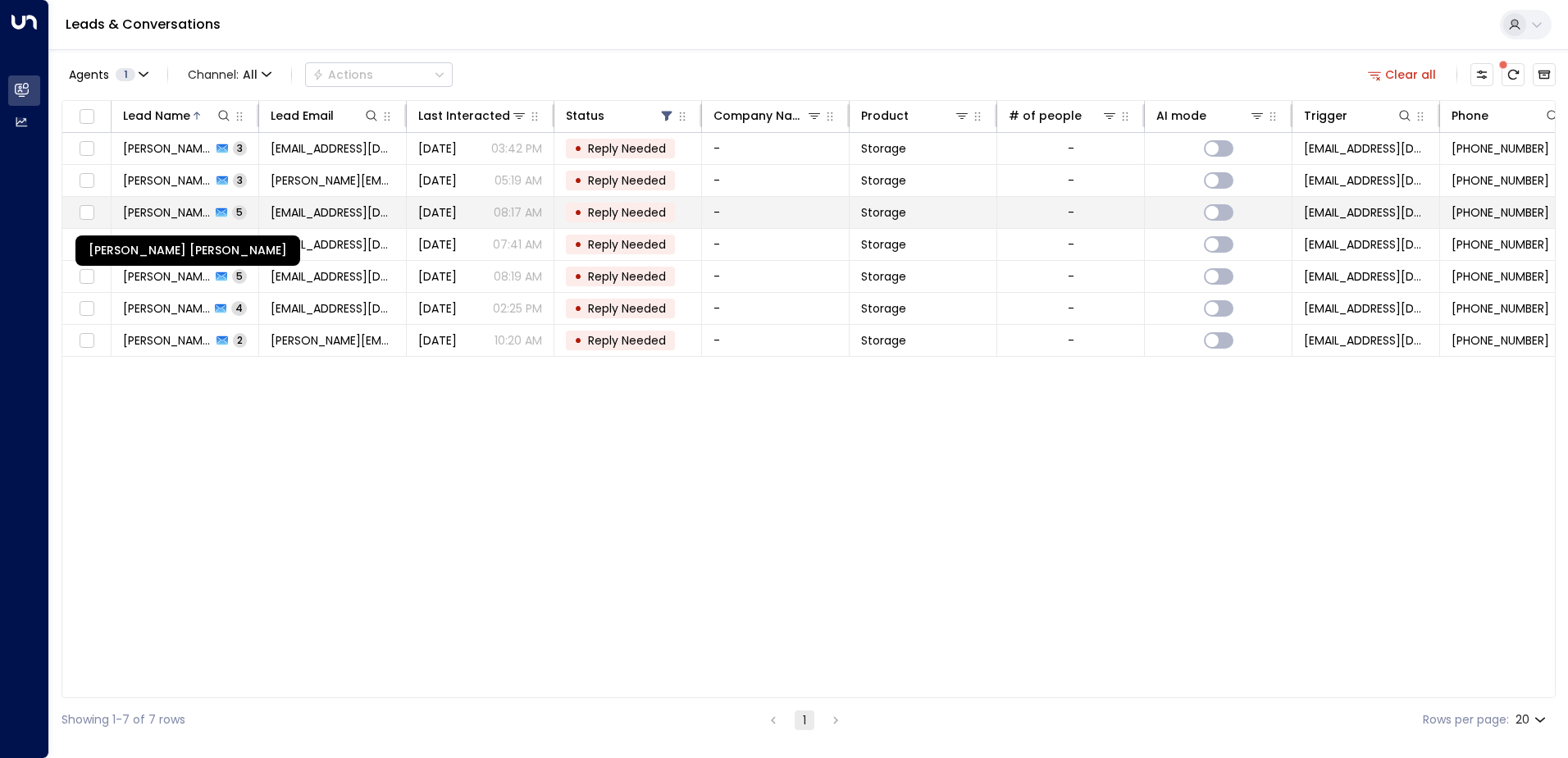
click at [170, 211] on span "[PERSON_NAME] [PERSON_NAME]" at bounding box center [167, 213] width 87 height 17
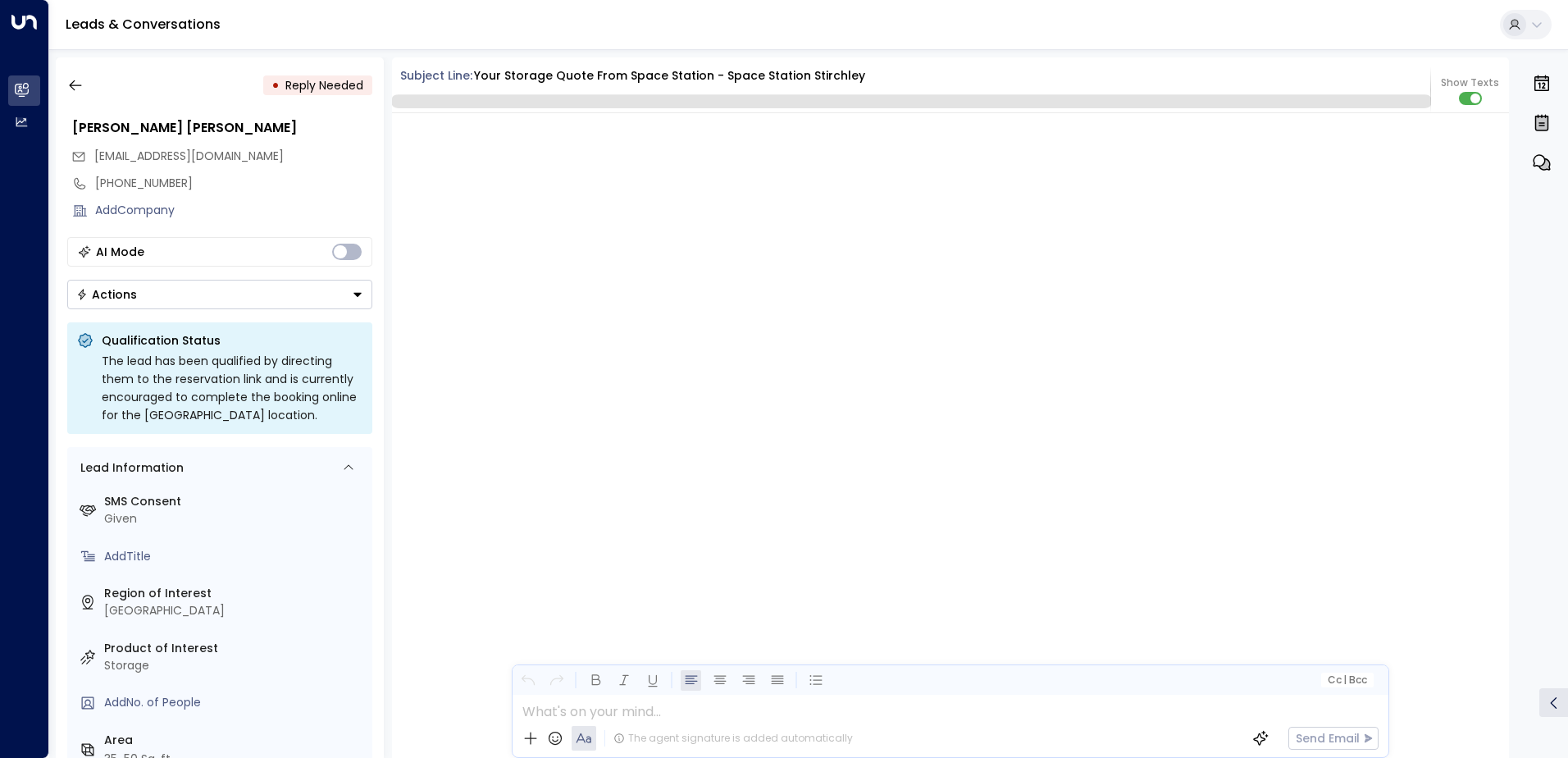
scroll to position [3504, 0]
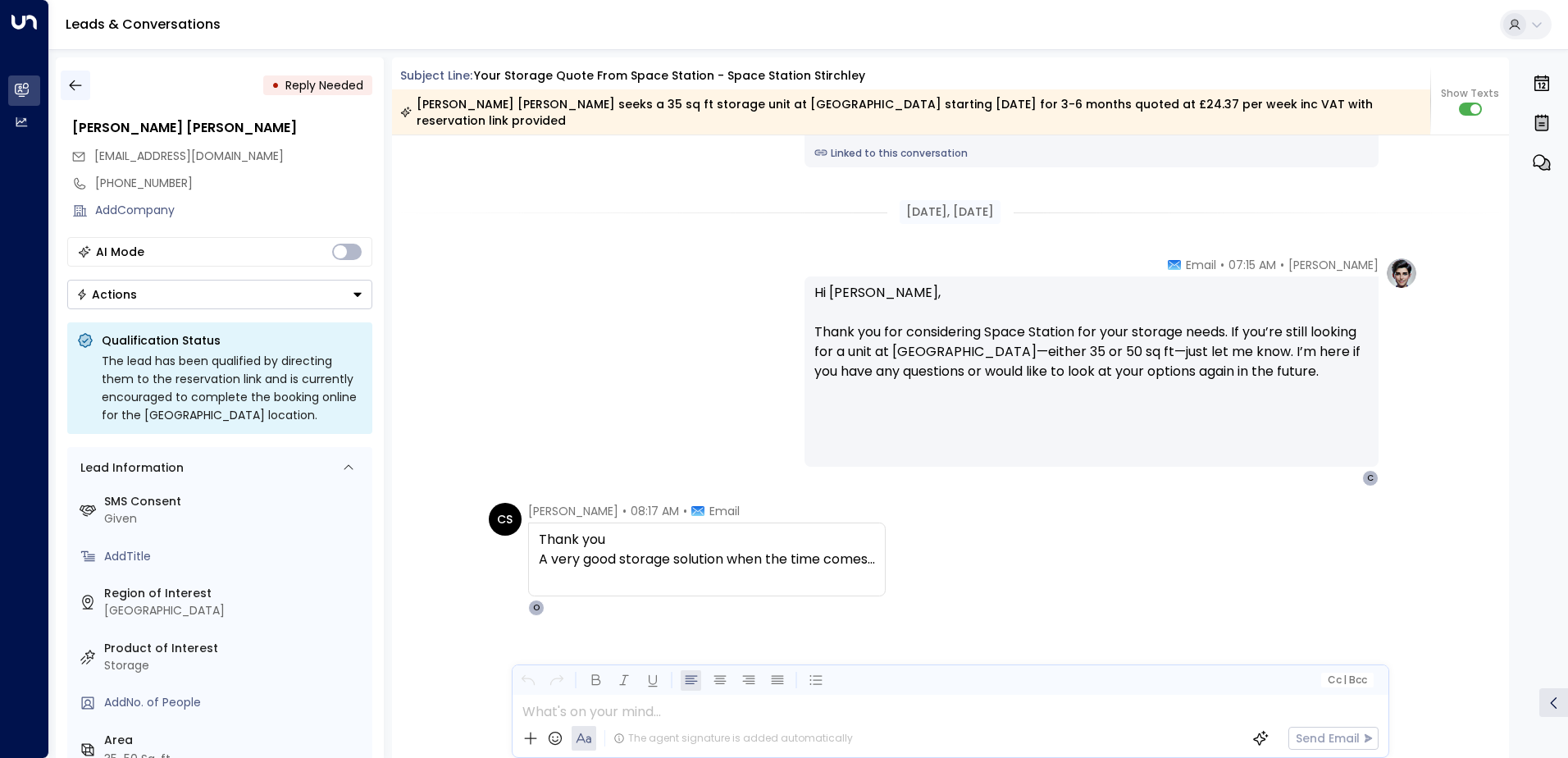
click at [72, 81] on icon "button" at bounding box center [76, 85] width 17 height 17
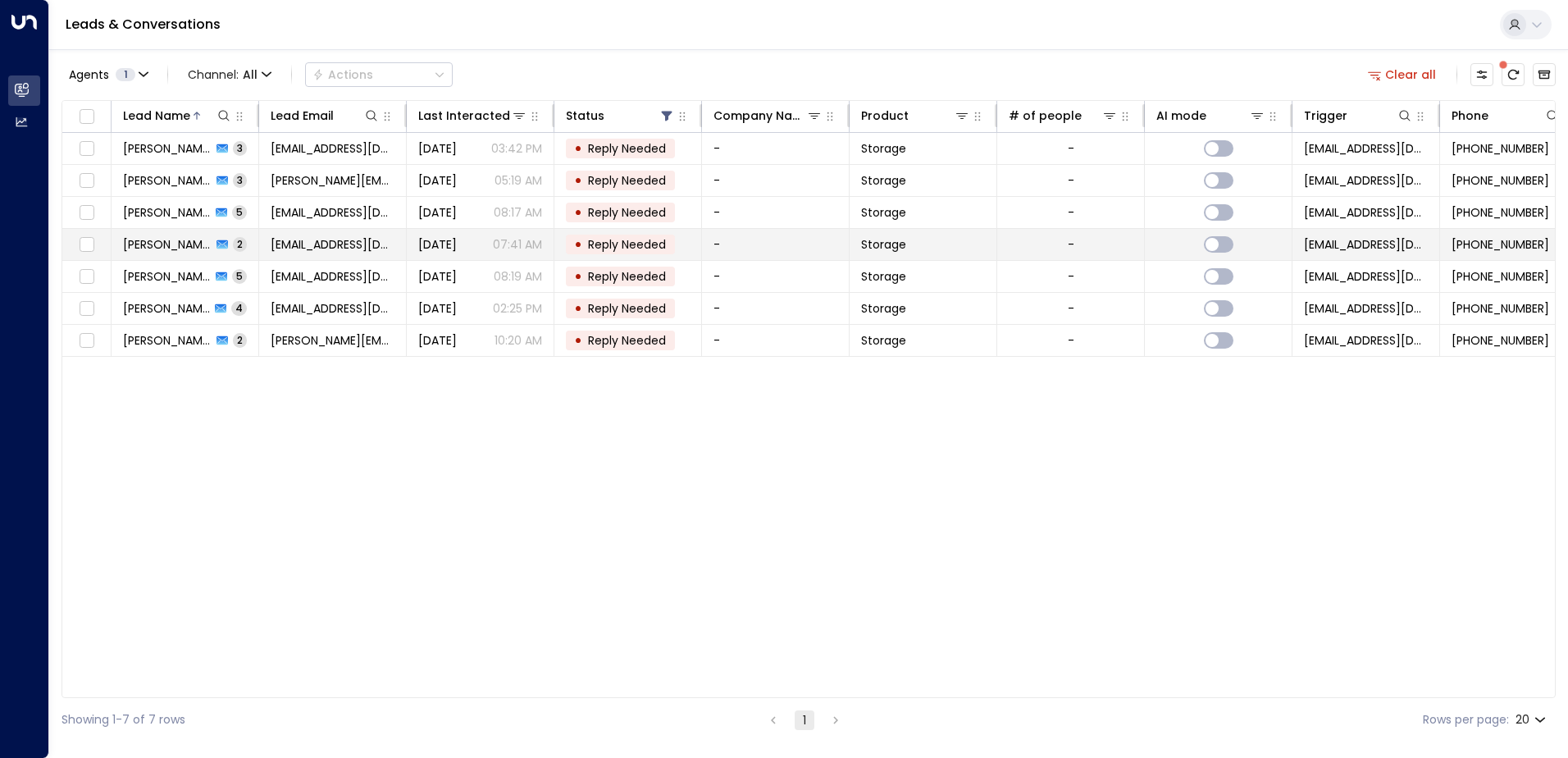
click at [160, 250] on span "[PERSON_NAME]" at bounding box center [167, 244] width 88 height 17
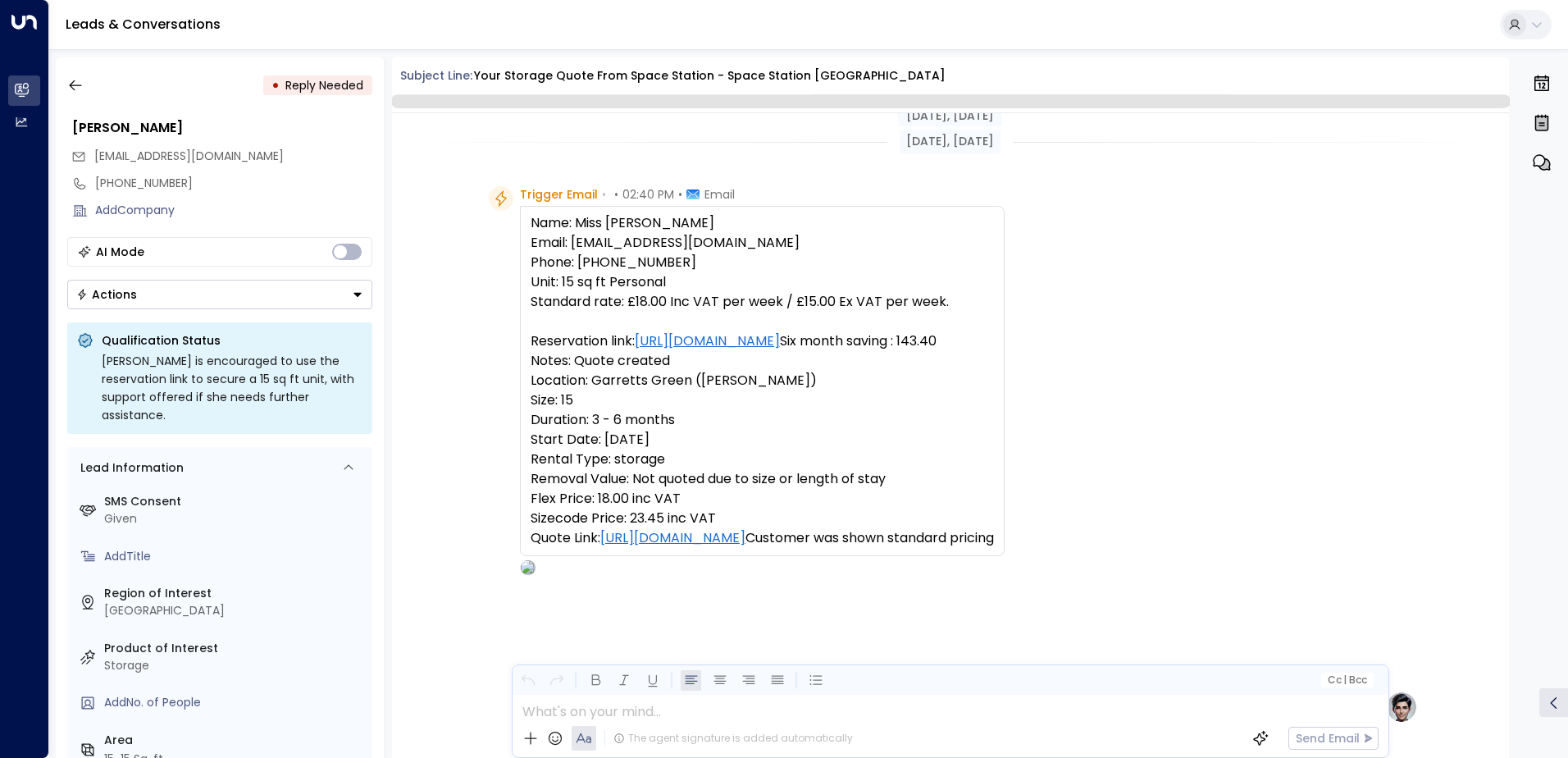
scroll to position [765, 0]
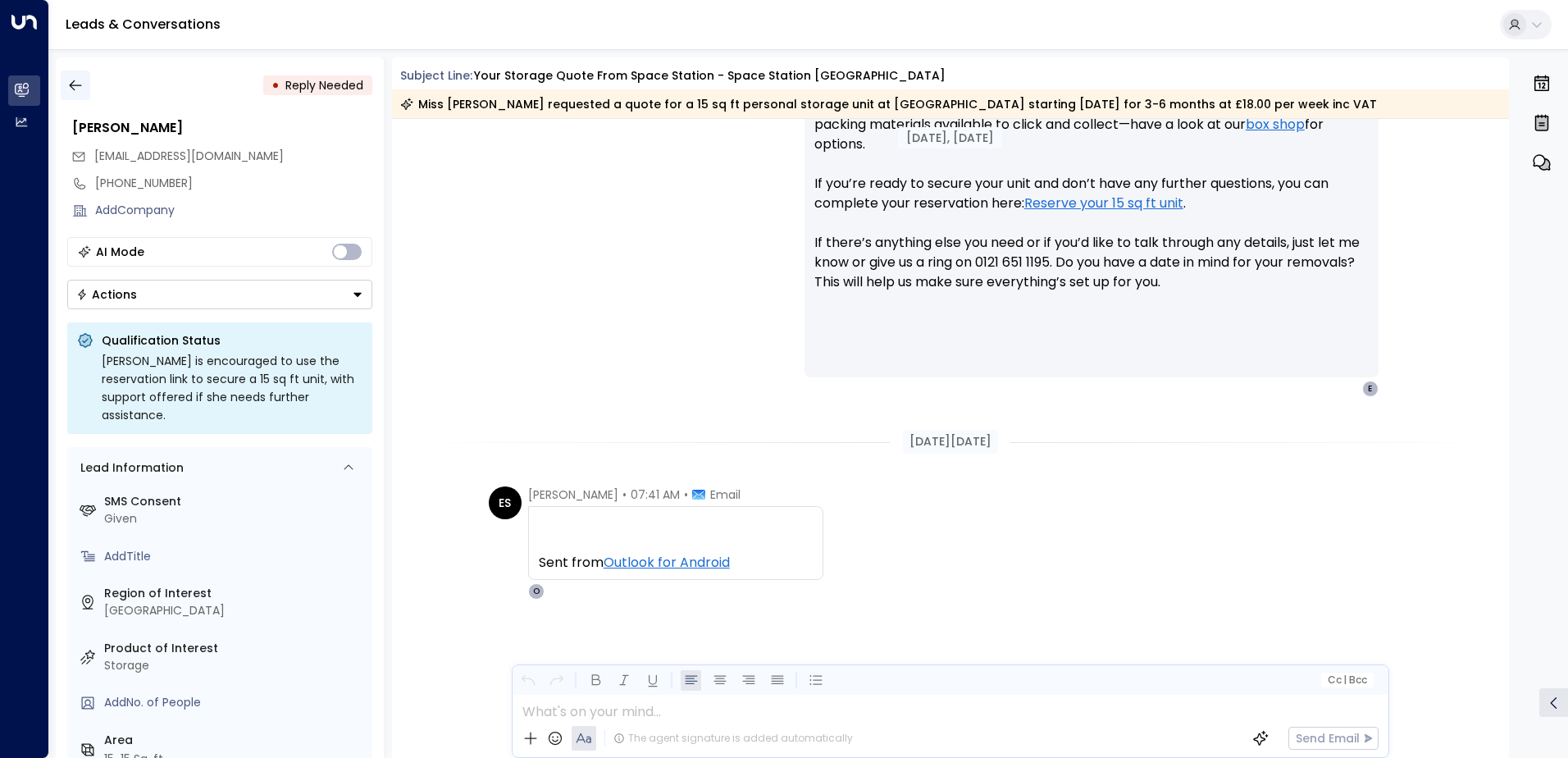
click at [73, 89] on icon "button" at bounding box center [75, 85] width 12 height 11
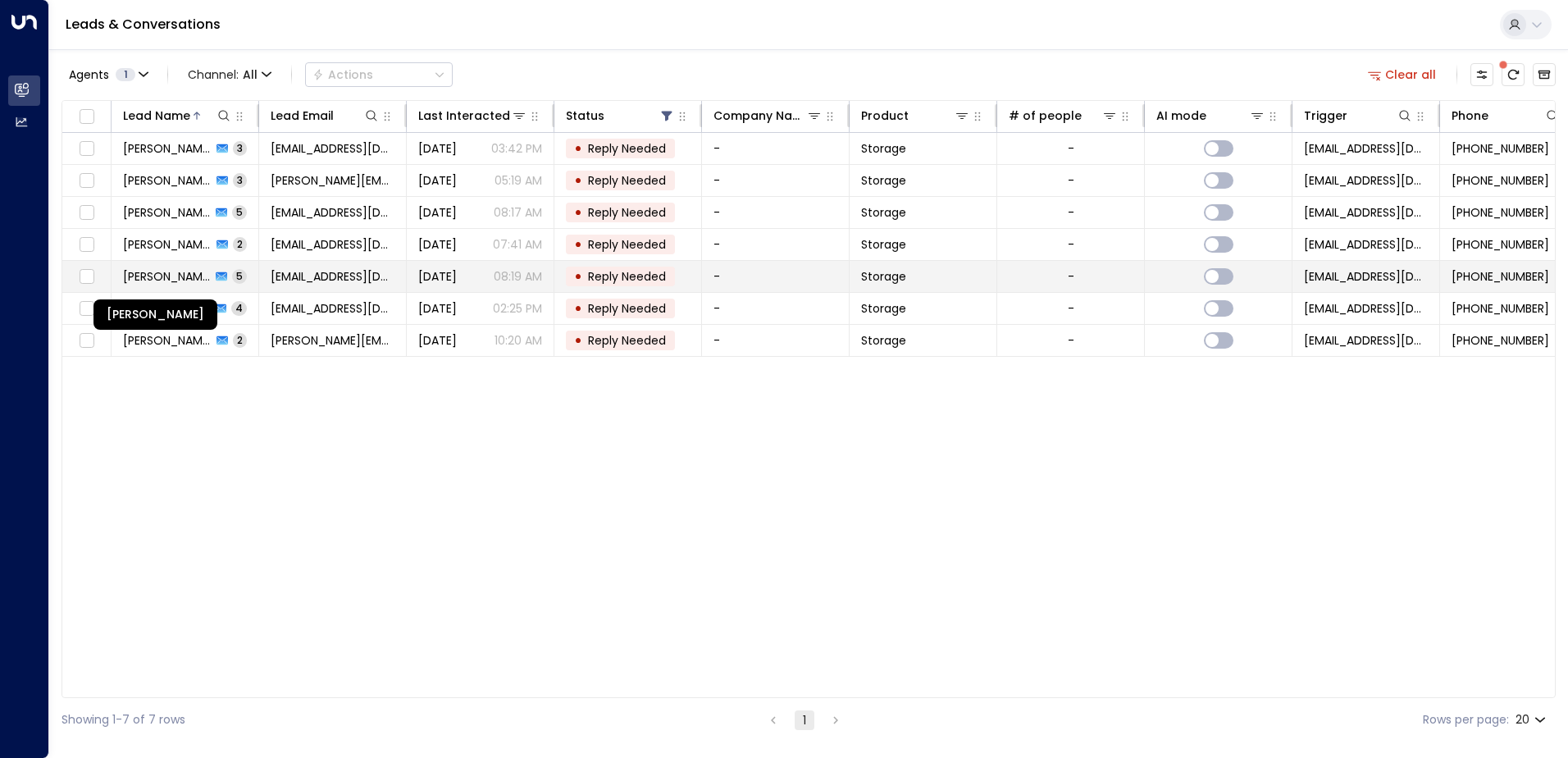
click at [154, 273] on span "[PERSON_NAME]" at bounding box center [167, 276] width 87 height 17
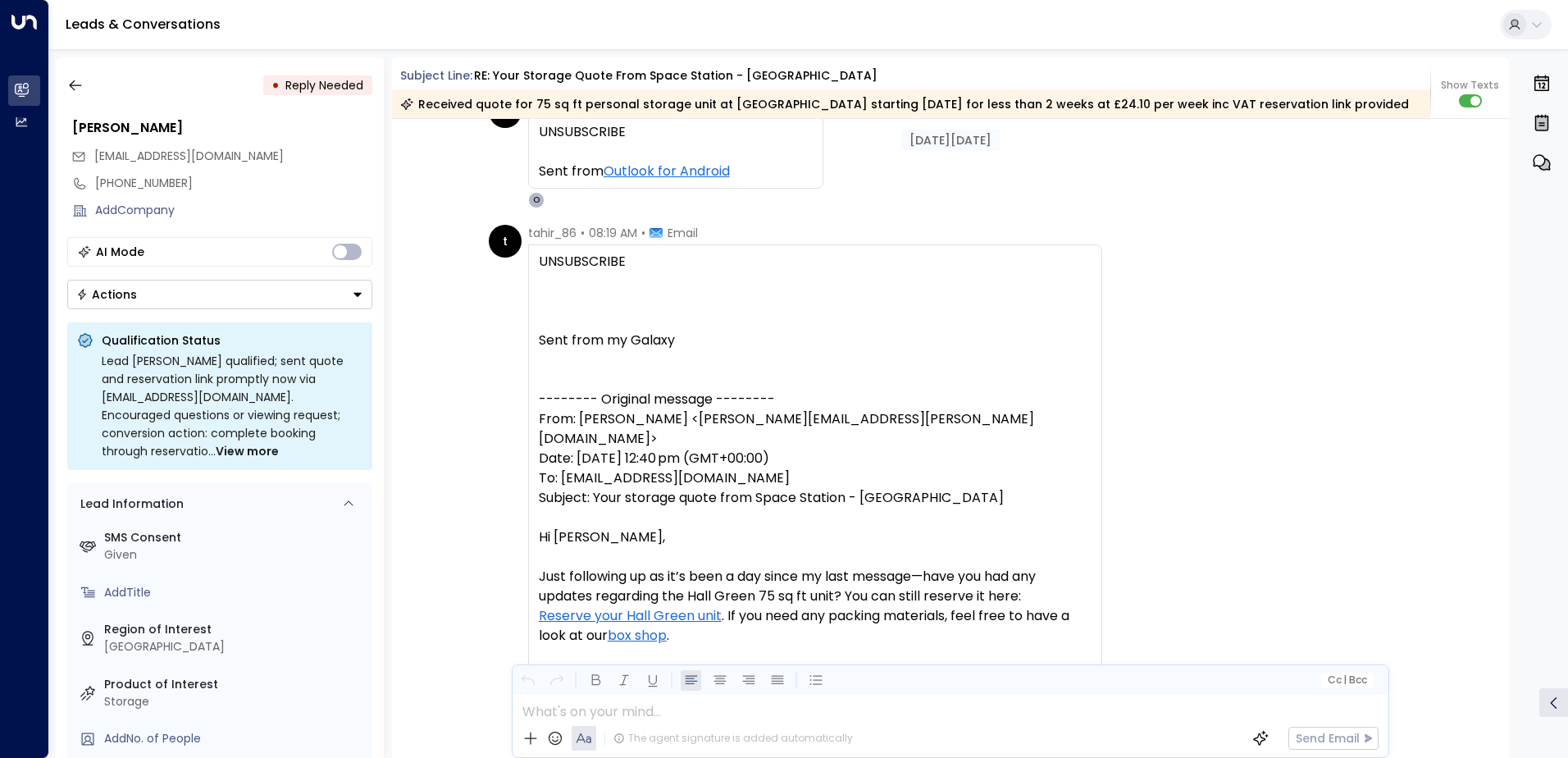
scroll to position [2624, 0]
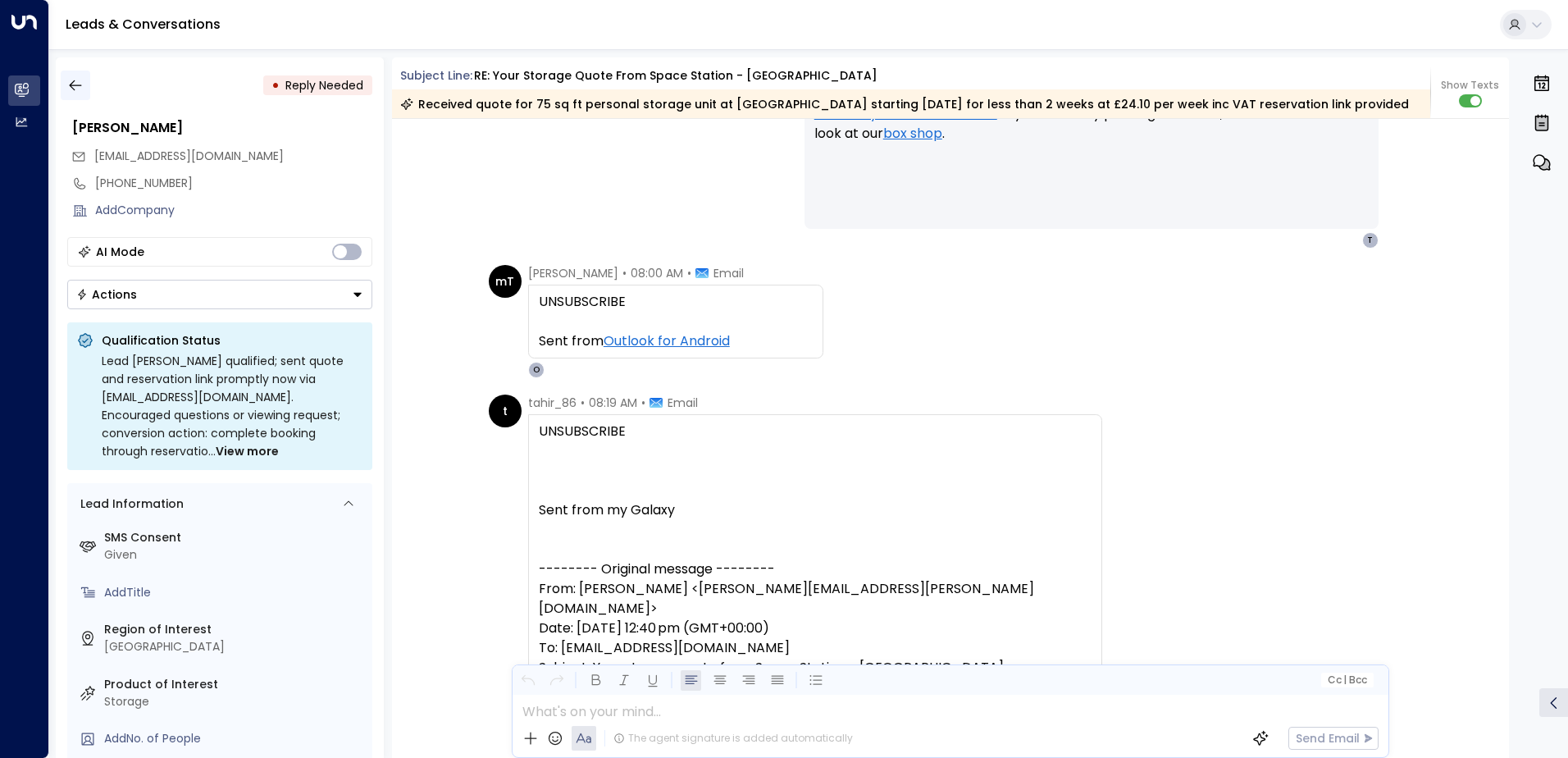
click at [74, 82] on icon "button" at bounding box center [76, 85] width 17 height 17
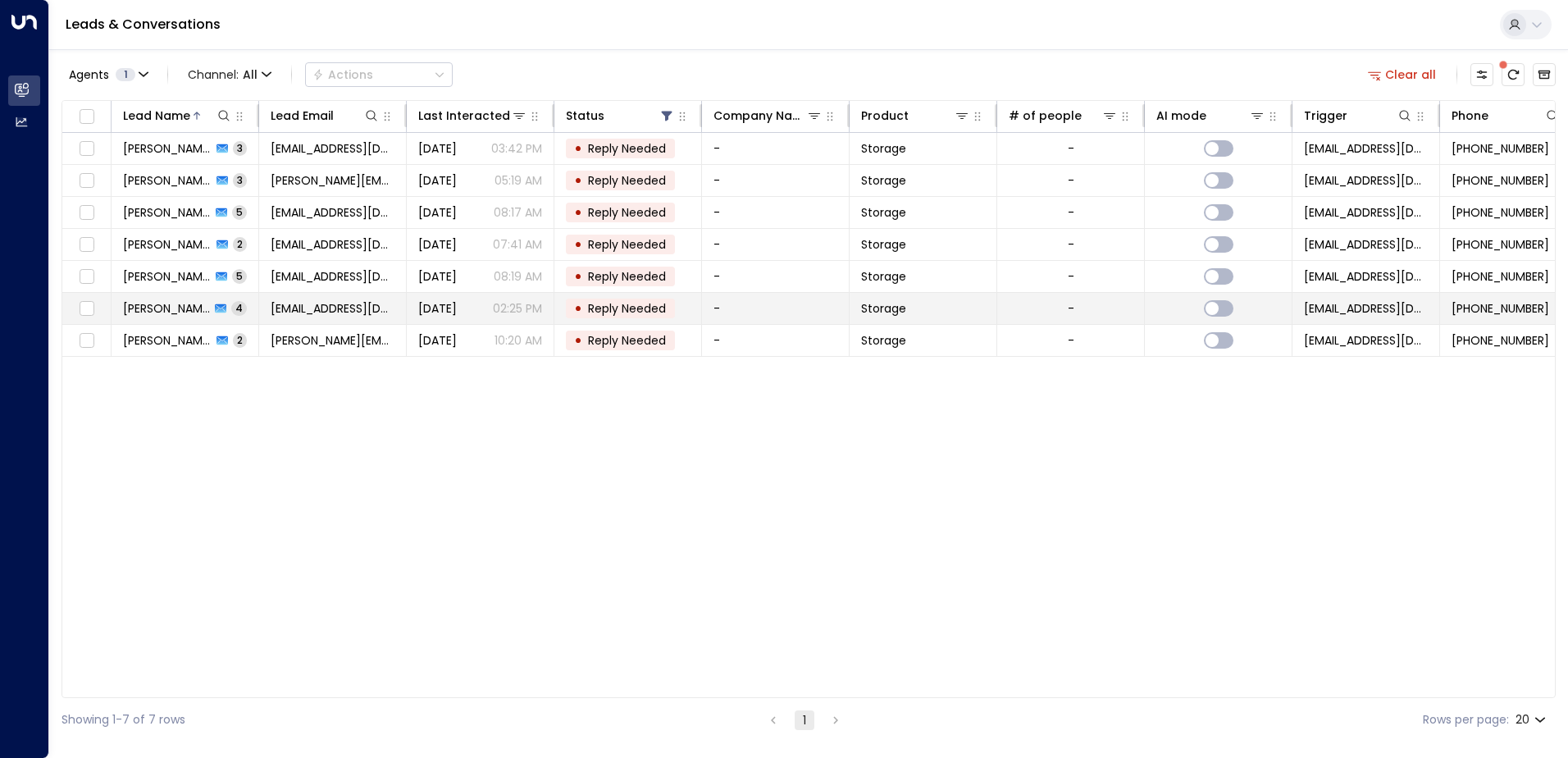
click at [167, 312] on span "[PERSON_NAME]" at bounding box center [166, 308] width 86 height 17
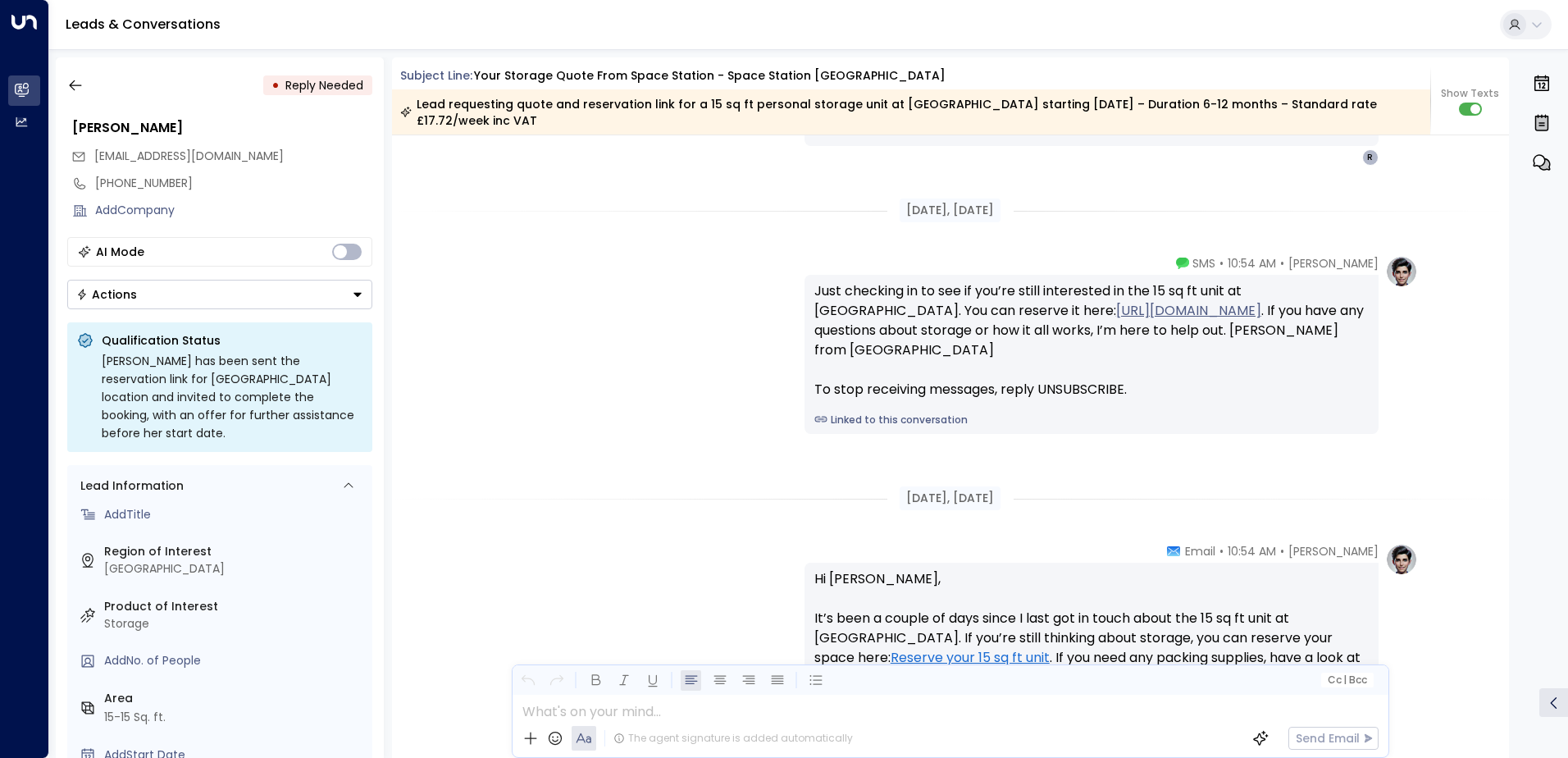
scroll to position [106, 0]
click at [73, 78] on icon "button" at bounding box center [76, 85] width 17 height 17
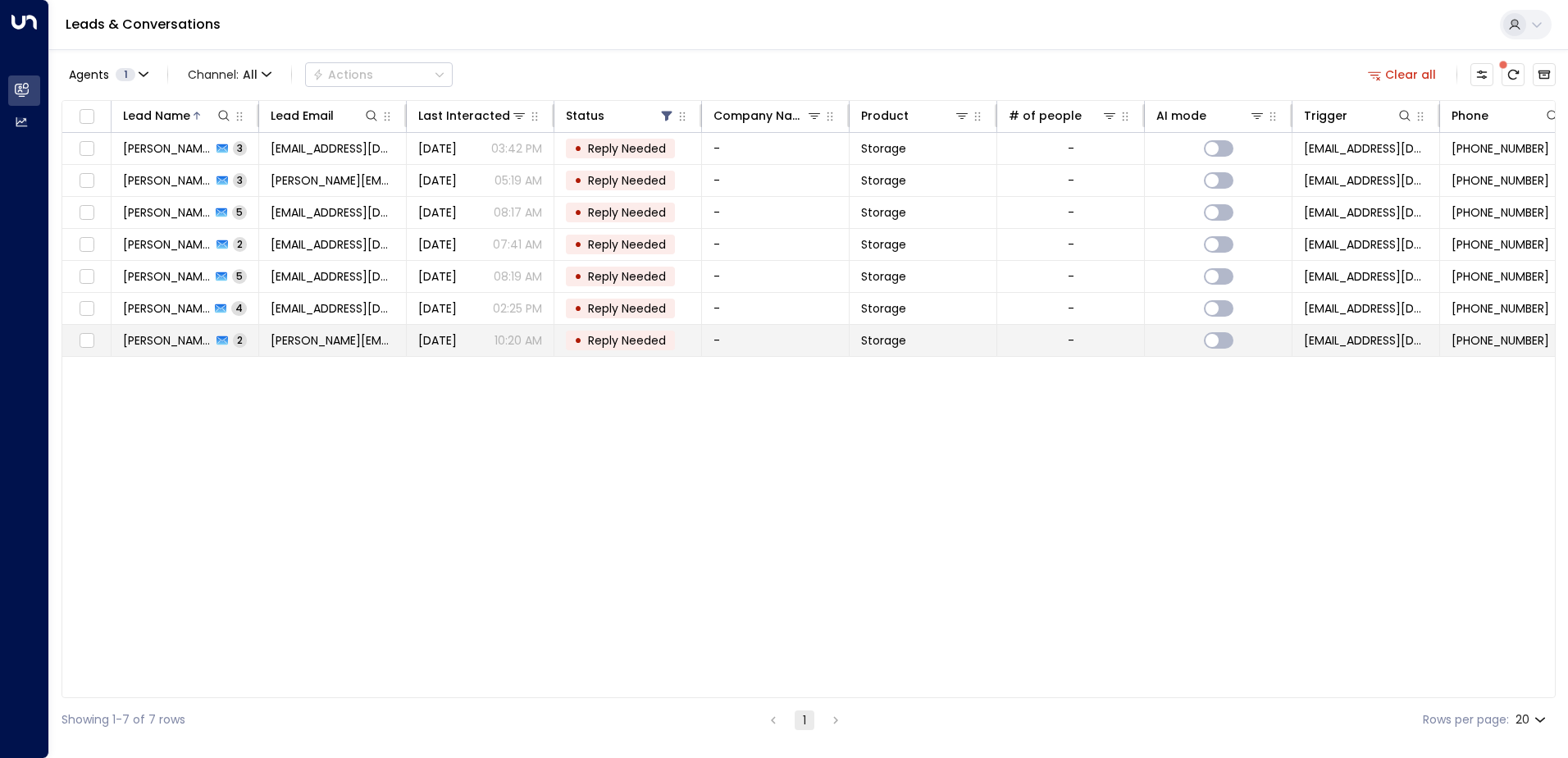
click at [186, 343] on span "[PERSON_NAME]" at bounding box center [167, 340] width 88 height 17
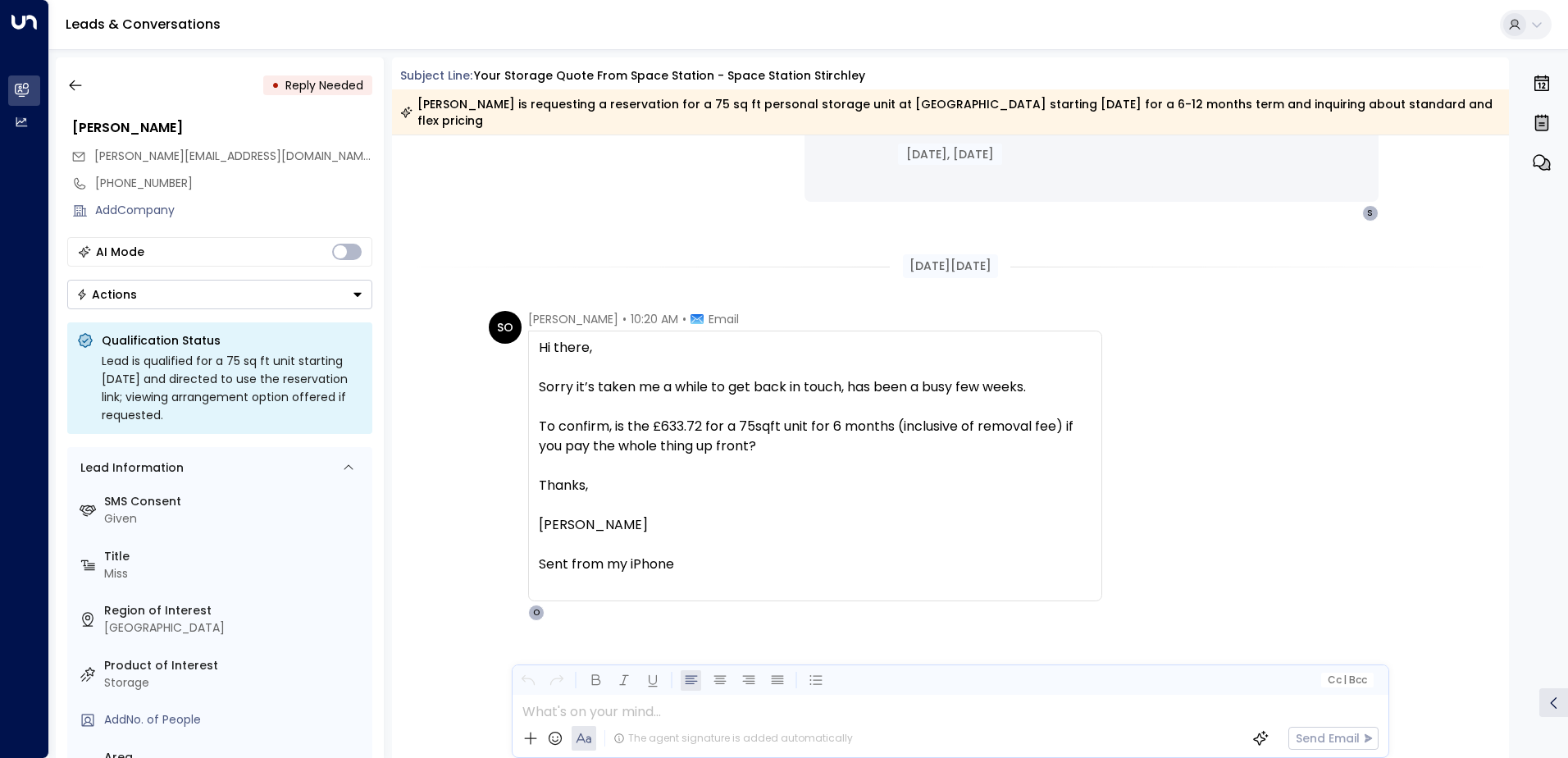
scroll to position [1184, 0]
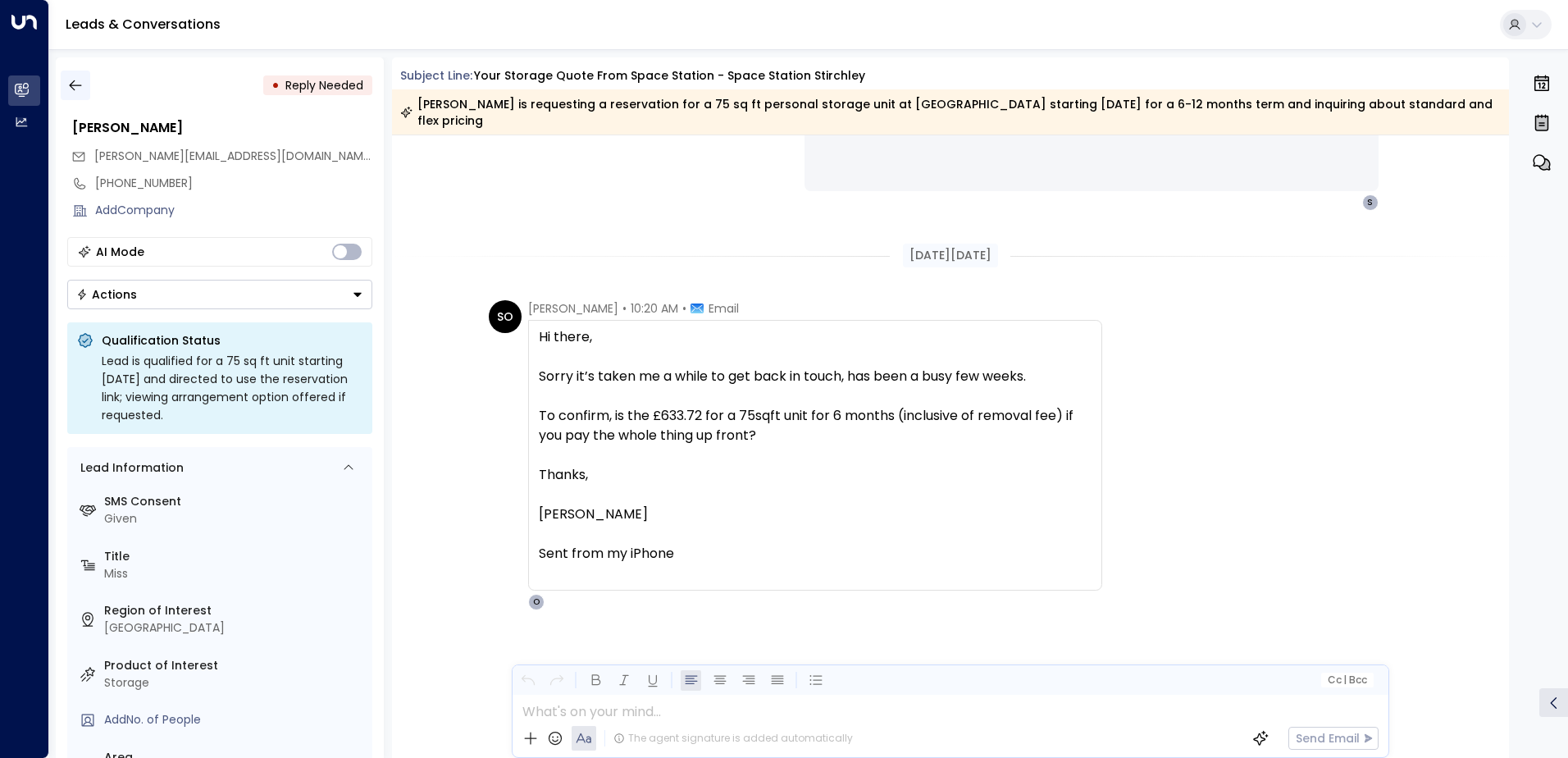
click at [81, 83] on icon "button" at bounding box center [76, 85] width 17 height 17
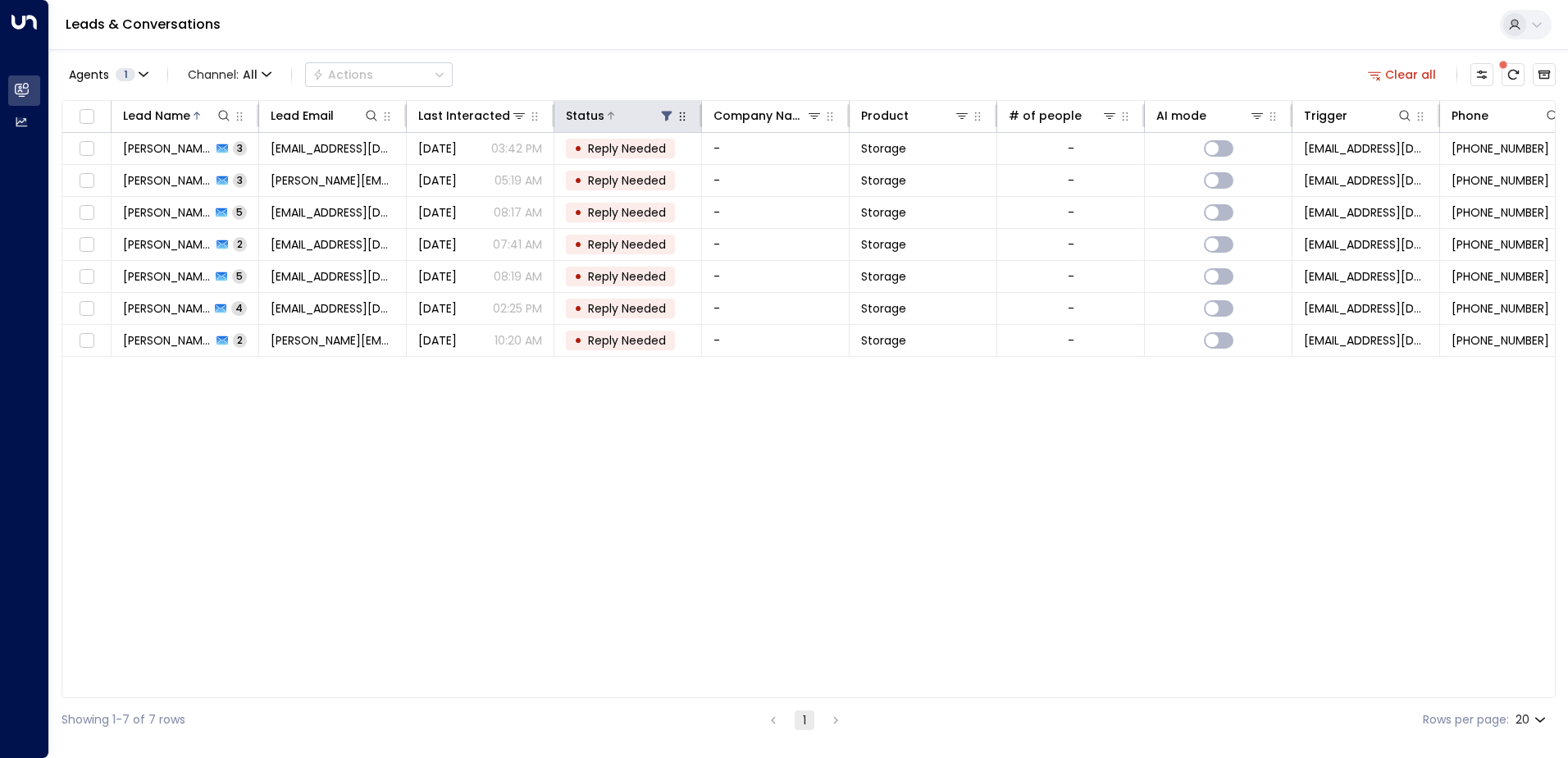
click at [666, 119] on icon at bounding box center [667, 116] width 11 height 10
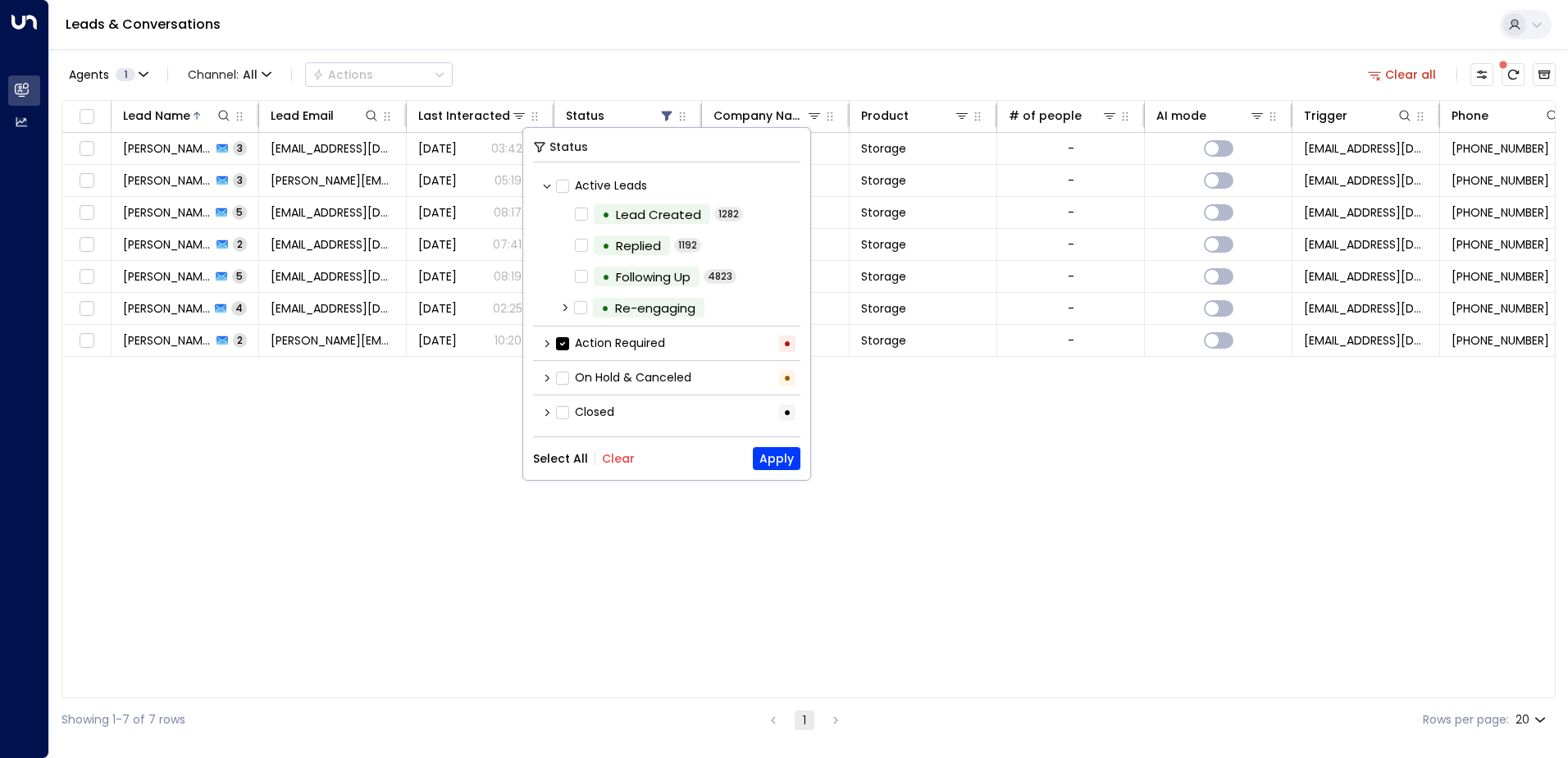
click at [622, 461] on button "Clear" at bounding box center [618, 458] width 33 height 13
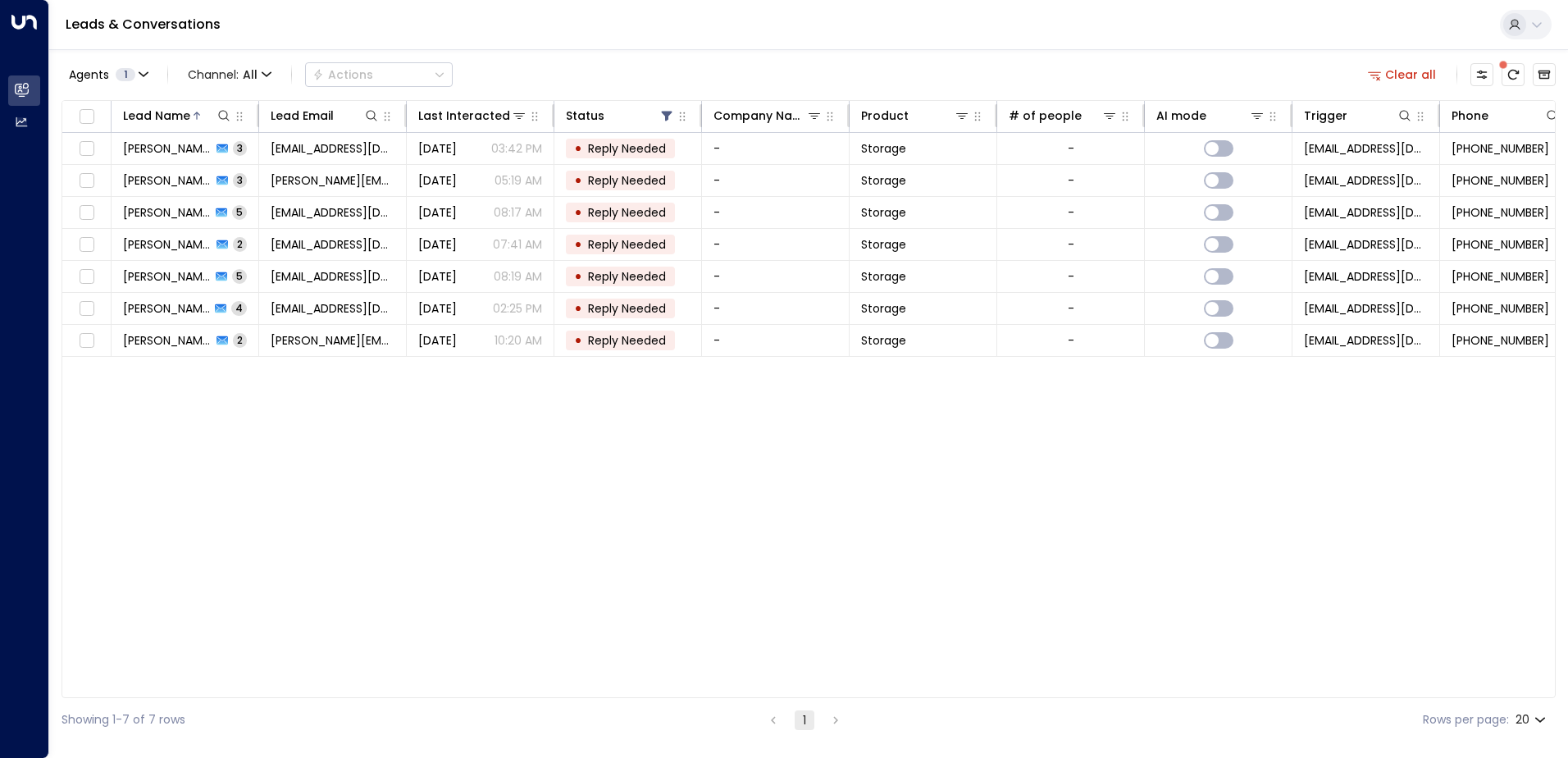
click at [352, 550] on div "Lead Name Lead Email Last Interacted Status Company Name Product # of people AI…" at bounding box center [809, 399] width 1494 height 598
click at [665, 117] on icon at bounding box center [667, 116] width 11 height 10
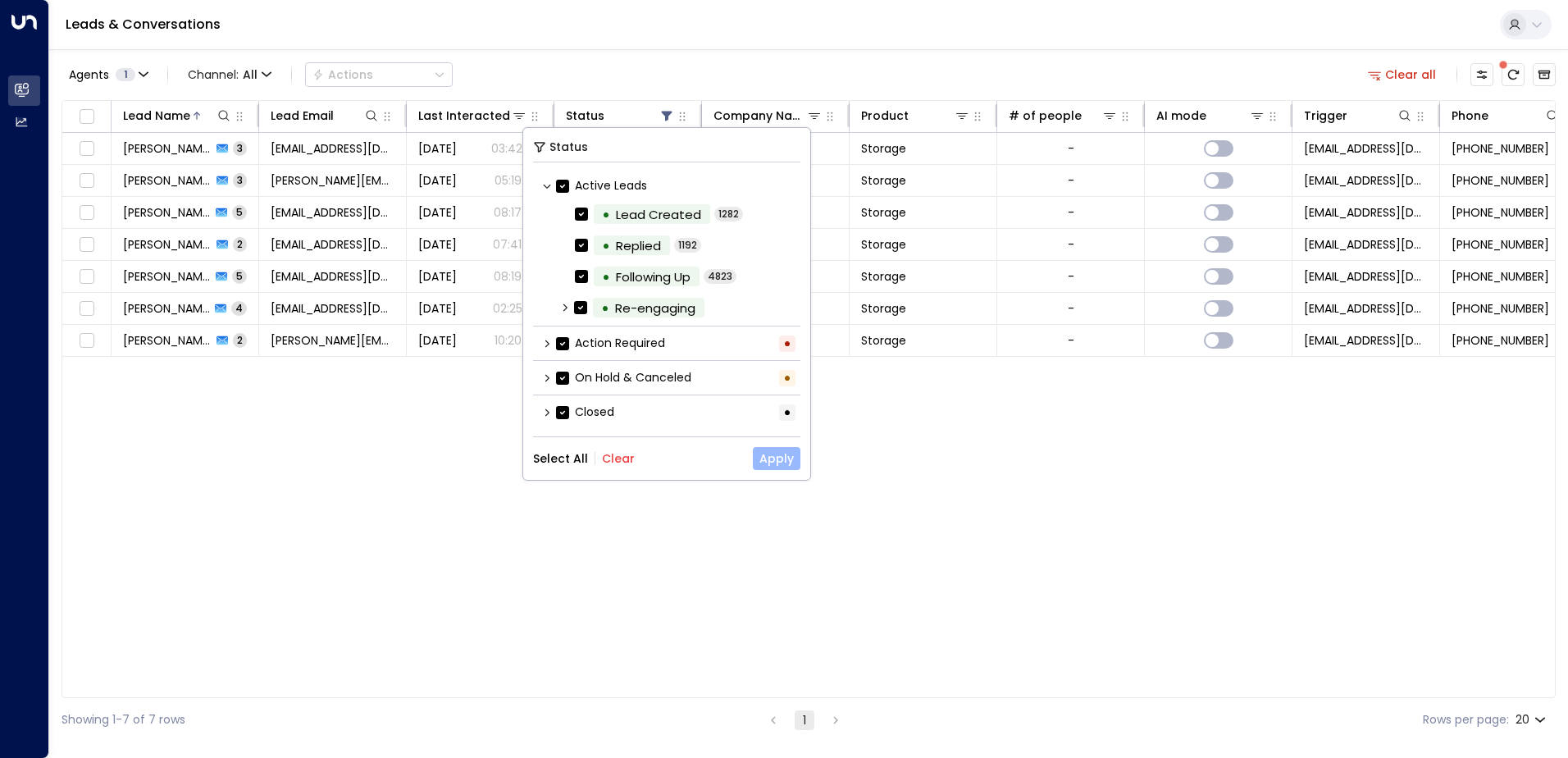
click at [778, 463] on button "Apply" at bounding box center [777, 458] width 48 height 23
